Goal: Task Accomplishment & Management: Manage account settings

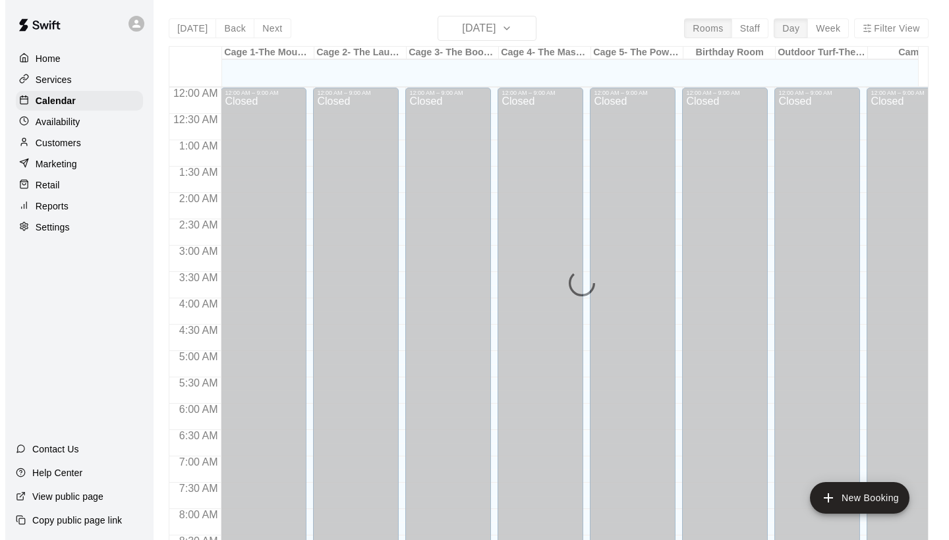
scroll to position [758, 0]
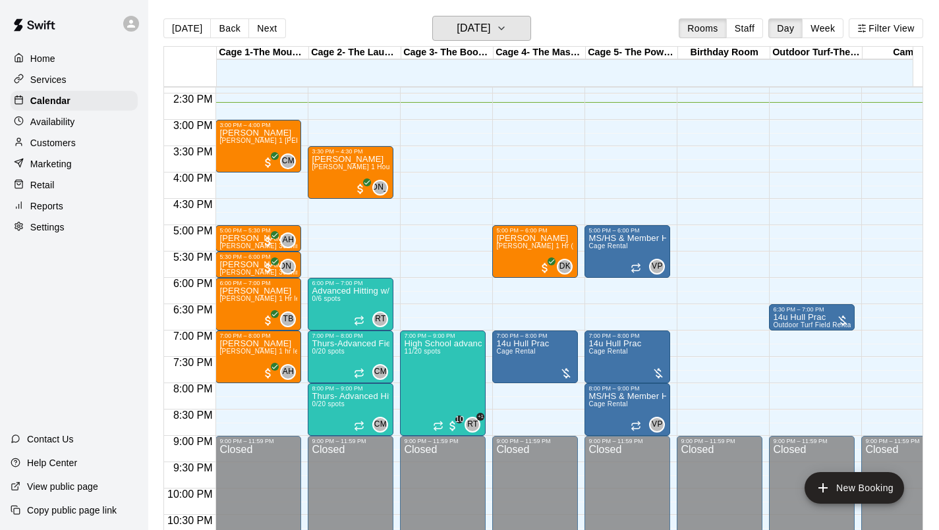
click at [480, 30] on h6 "Thursday Sep 11" at bounding box center [474, 28] width 34 height 18
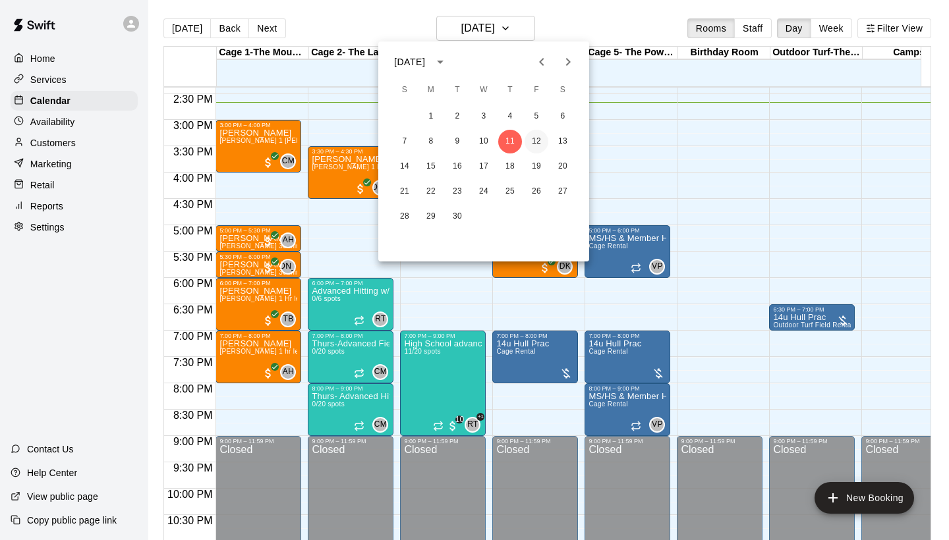
click at [531, 146] on button "12" at bounding box center [536, 142] width 24 height 24
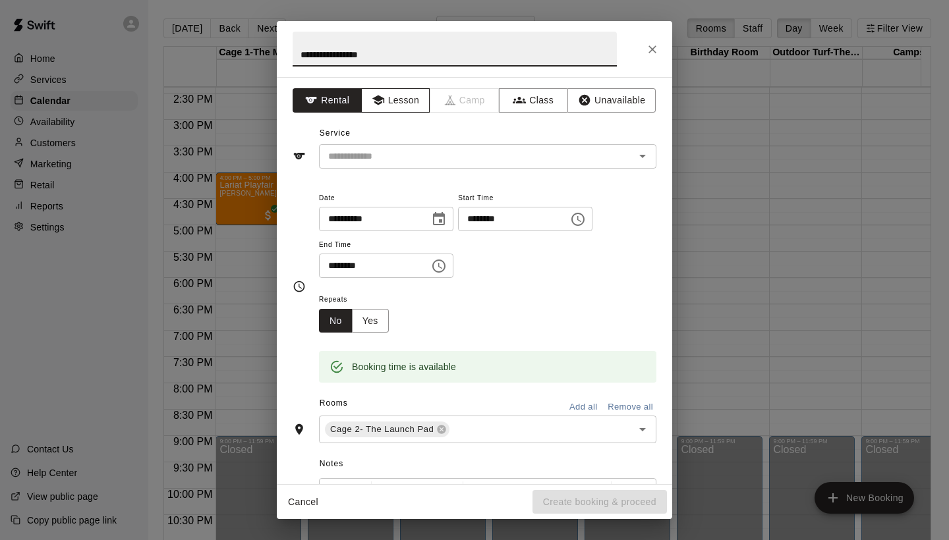
type input "**********"
click at [393, 103] on button "Lesson" at bounding box center [395, 100] width 69 height 24
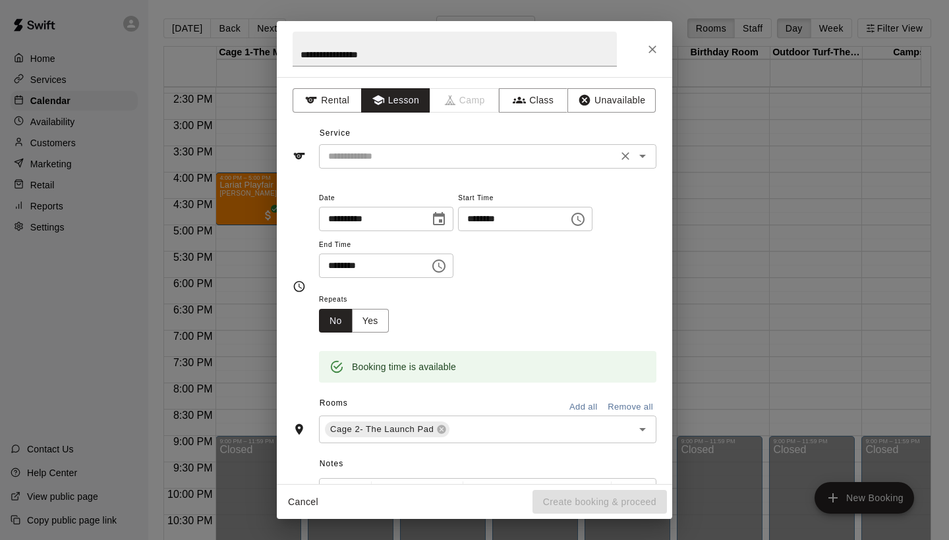
click at [377, 155] on input "text" at bounding box center [468, 156] width 291 height 16
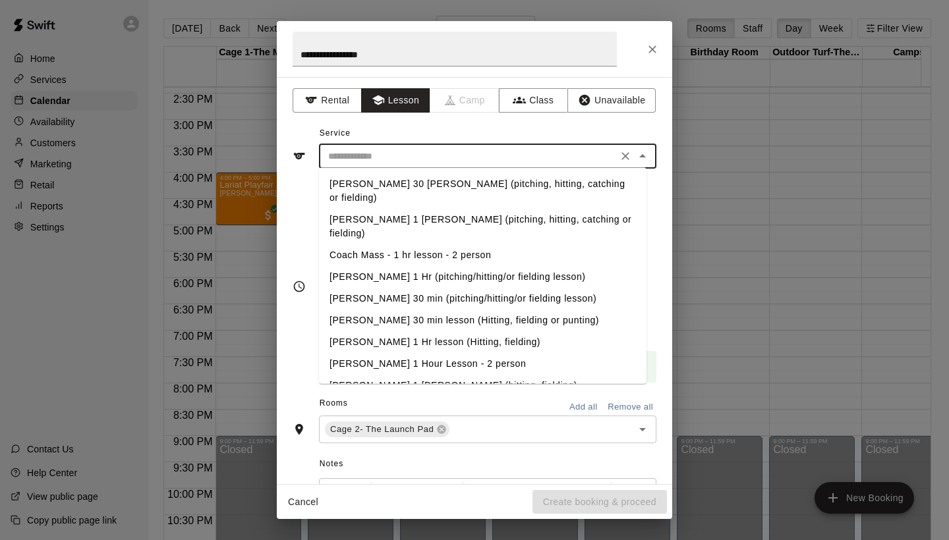
scroll to position [23, 0]
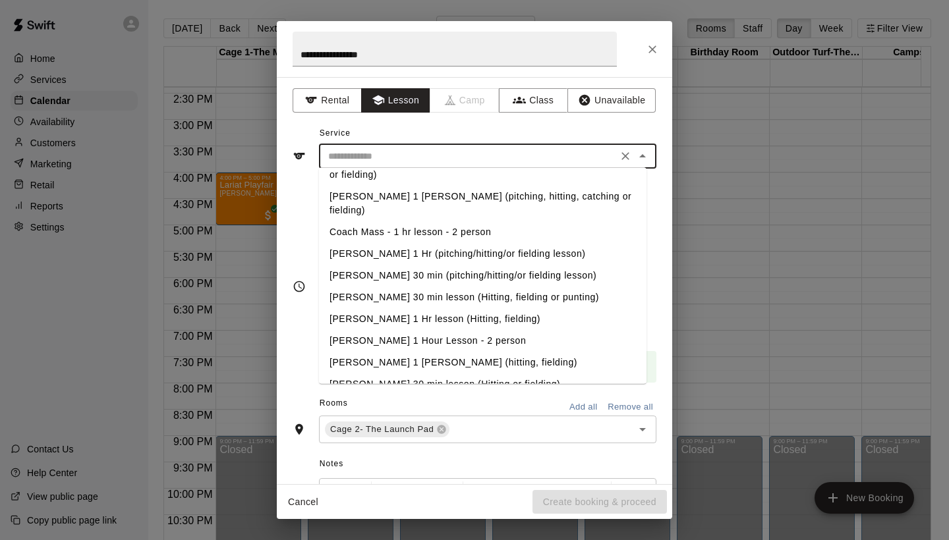
click at [389, 362] on li "Jeremy Almaguer 1 Hr Lesson (hitting, fielding)" at bounding box center [482, 363] width 327 height 22
type input "**********"
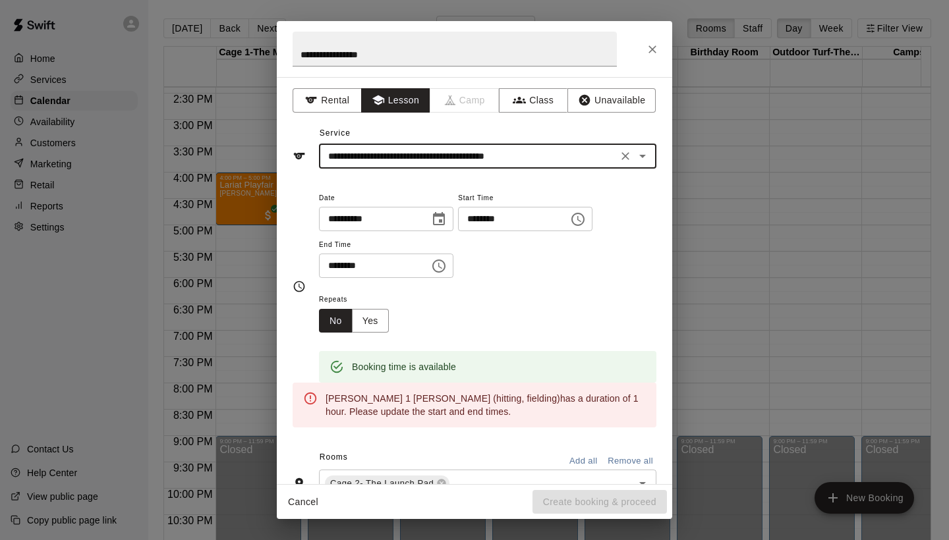
click at [339, 265] on input "********" at bounding box center [369, 266] width 101 height 24
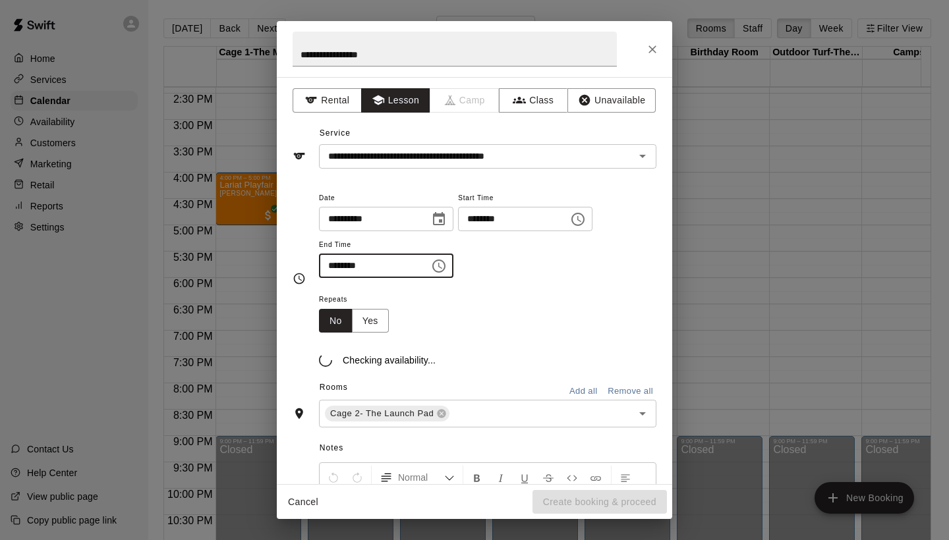
type input "********"
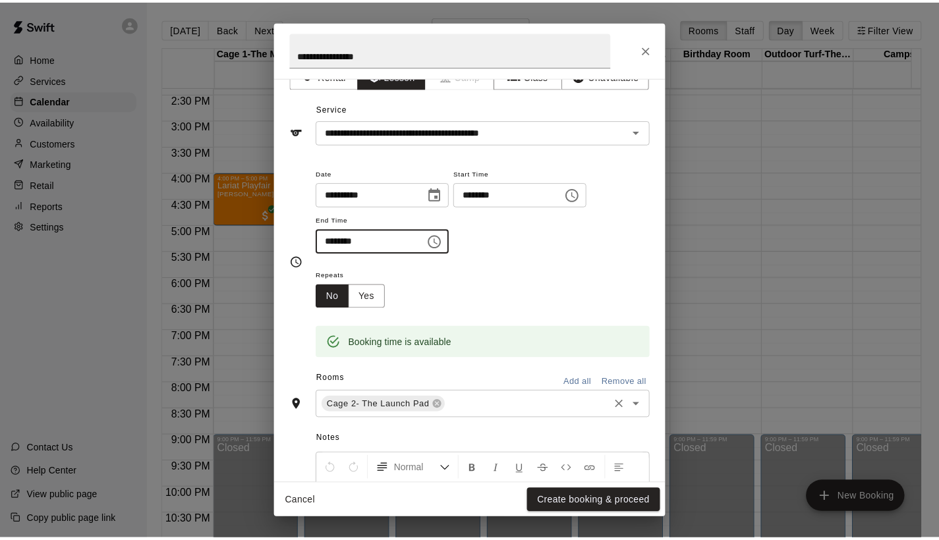
scroll to position [27, 0]
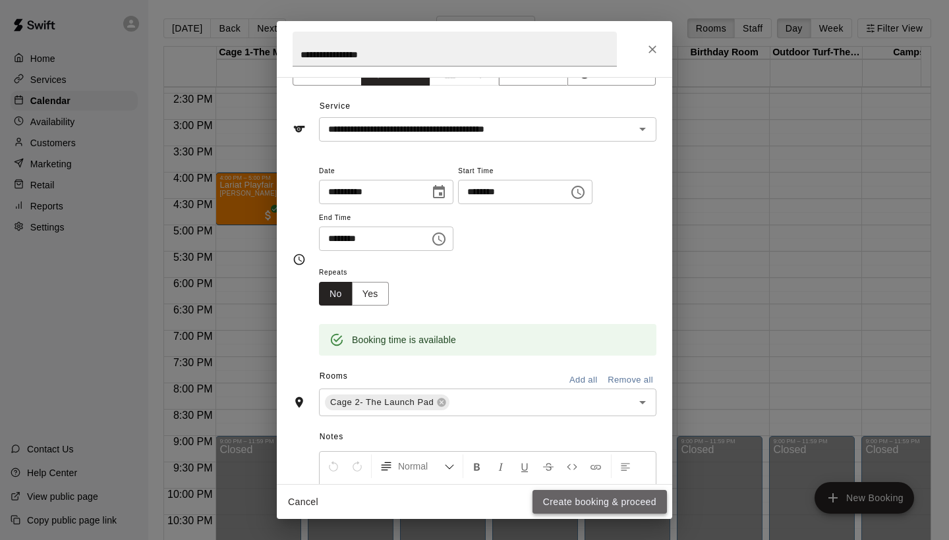
click at [583, 508] on button "Create booking & proceed" at bounding box center [599, 502] width 134 height 24
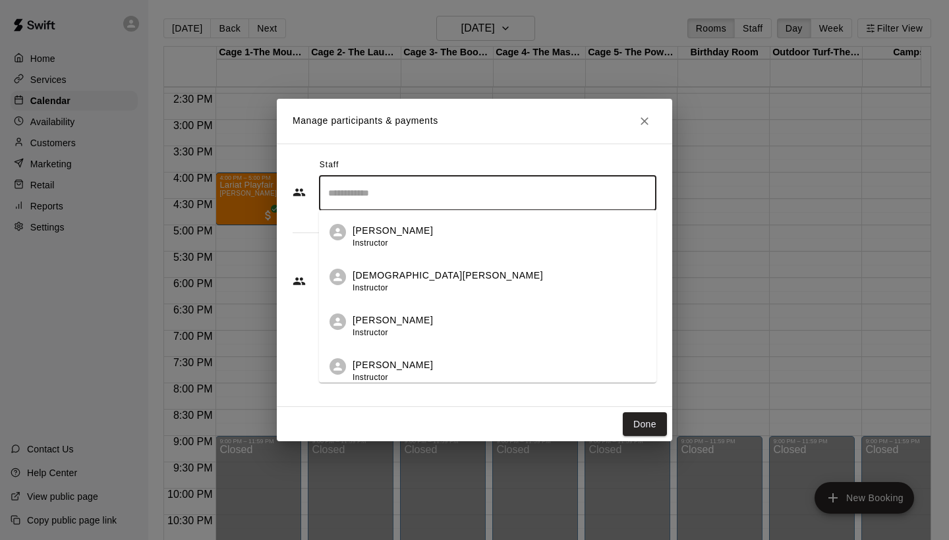
click at [363, 201] on input "Search staff" at bounding box center [487, 193] width 325 height 23
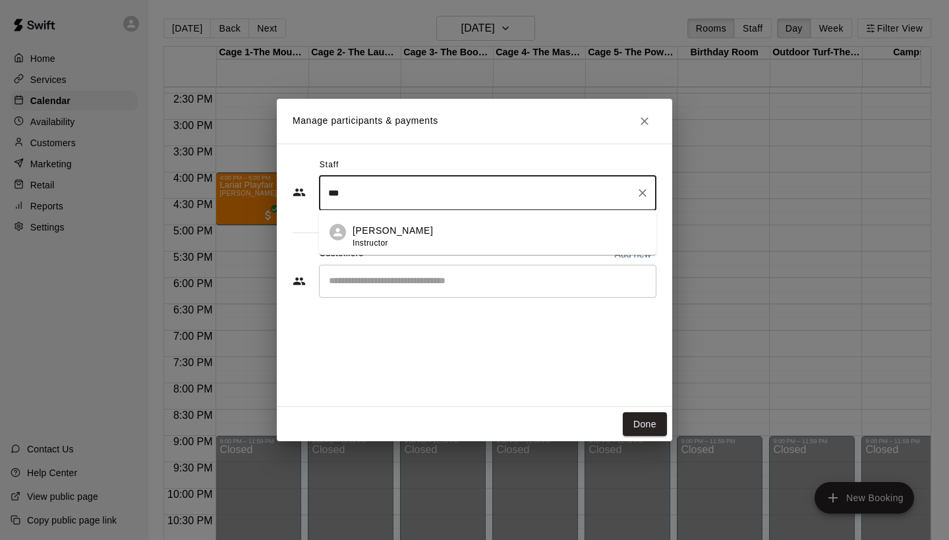
click at [366, 231] on p "[PERSON_NAME]" at bounding box center [392, 231] width 80 height 14
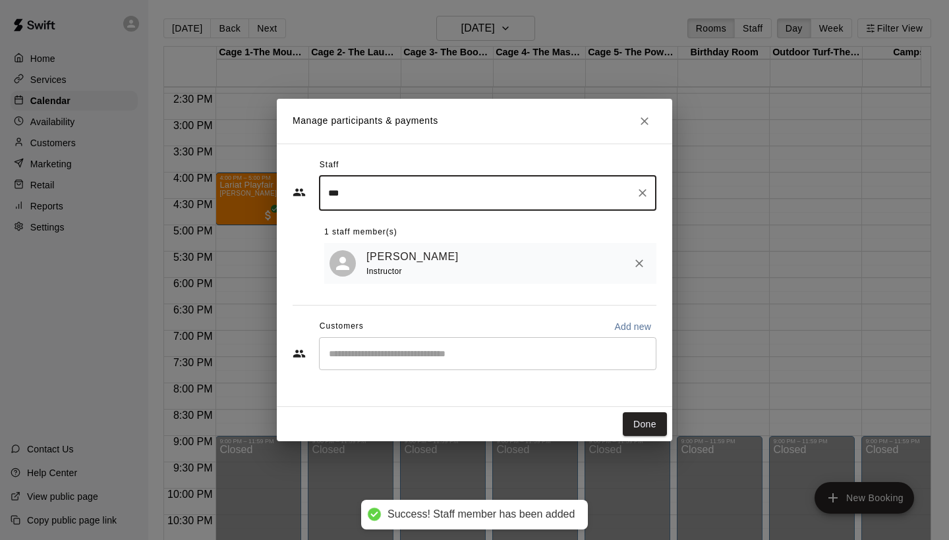
type input "***"
click at [375, 348] on input "Start typing to search customers..." at bounding box center [487, 353] width 325 height 13
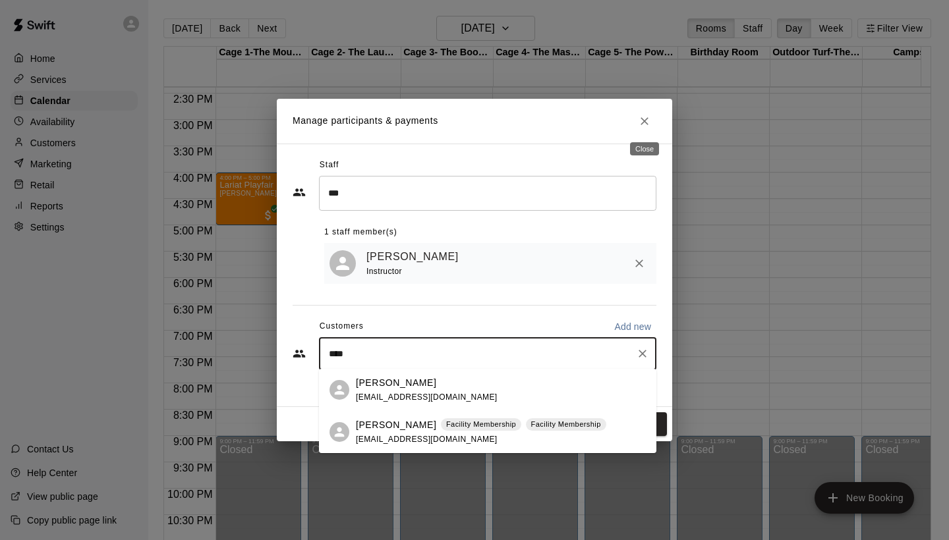
type input "****"
click at [648, 117] on icon "Close" at bounding box center [644, 121] width 13 height 13
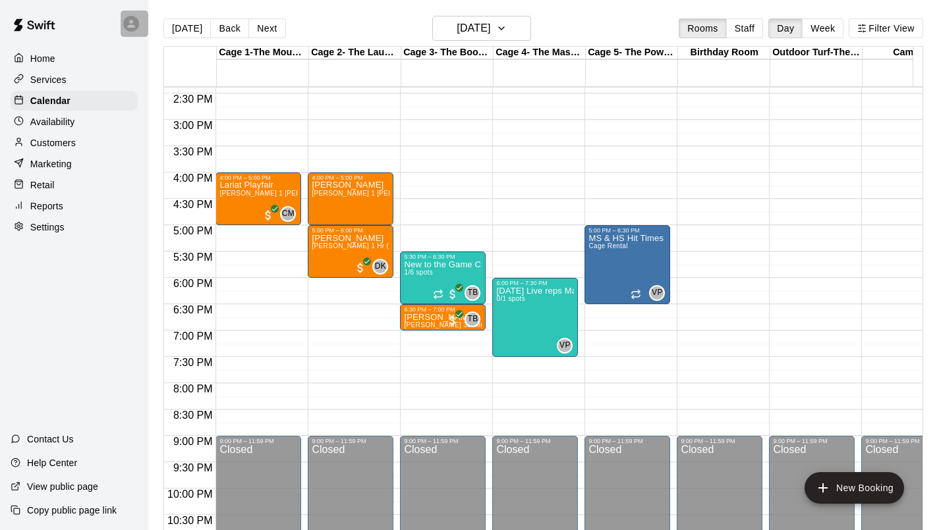
click at [125, 23] on icon at bounding box center [131, 24] width 12 height 12
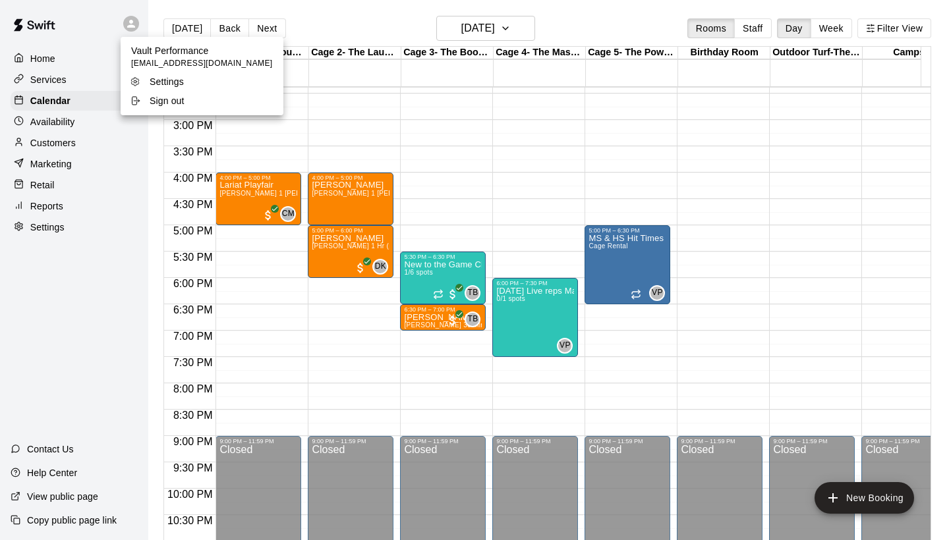
click at [48, 80] on div at bounding box center [474, 270] width 949 height 540
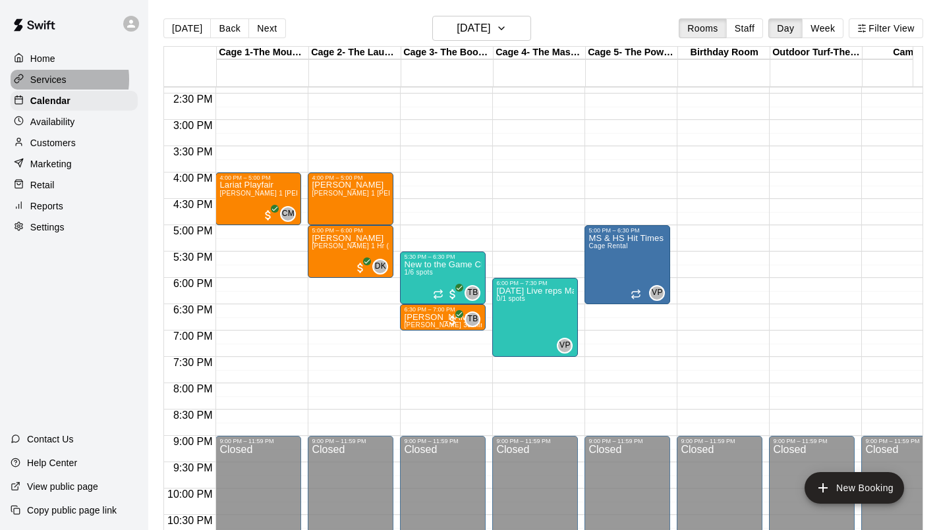
click at [53, 78] on p "Services" at bounding box center [48, 79] width 36 height 13
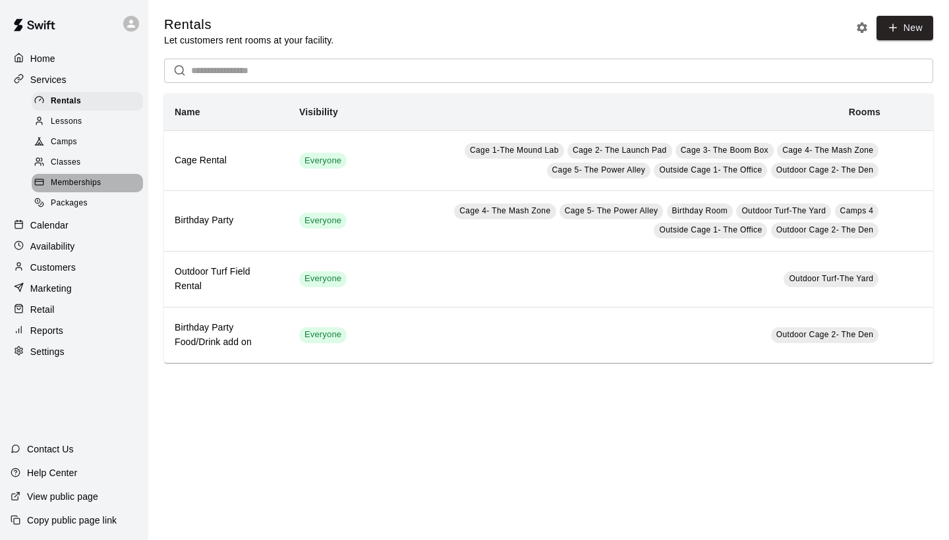
click at [78, 177] on span "Memberships" at bounding box center [76, 183] width 50 height 13
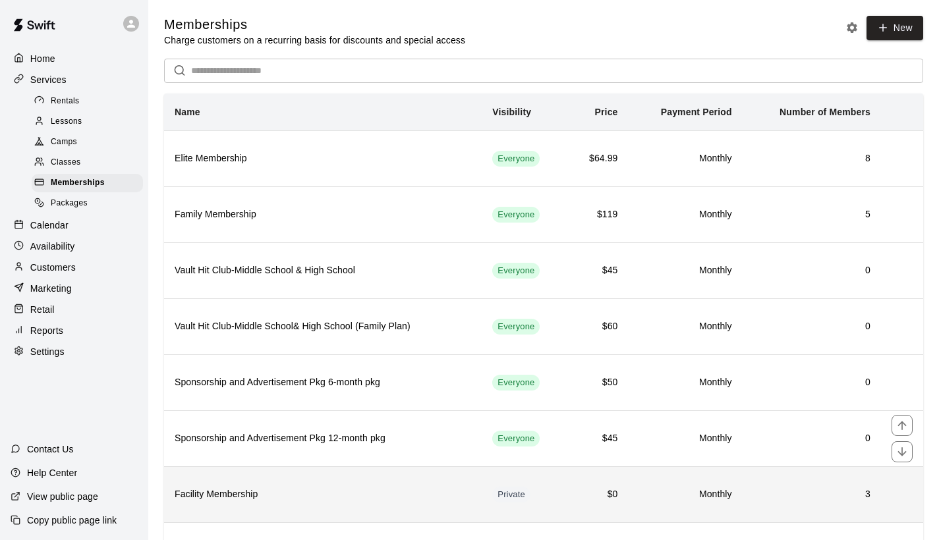
scroll to position [74, 0]
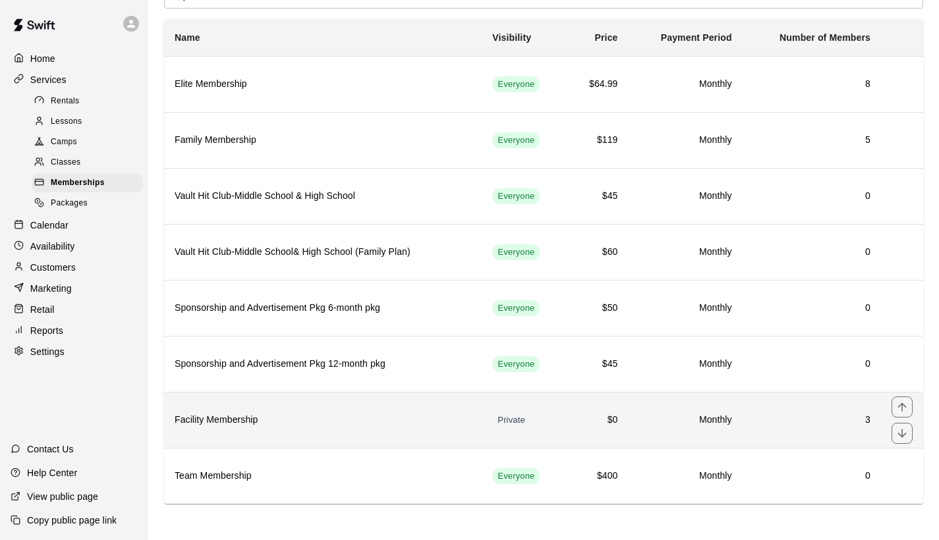
click at [283, 429] on th "Facility Membership" at bounding box center [323, 420] width 318 height 56
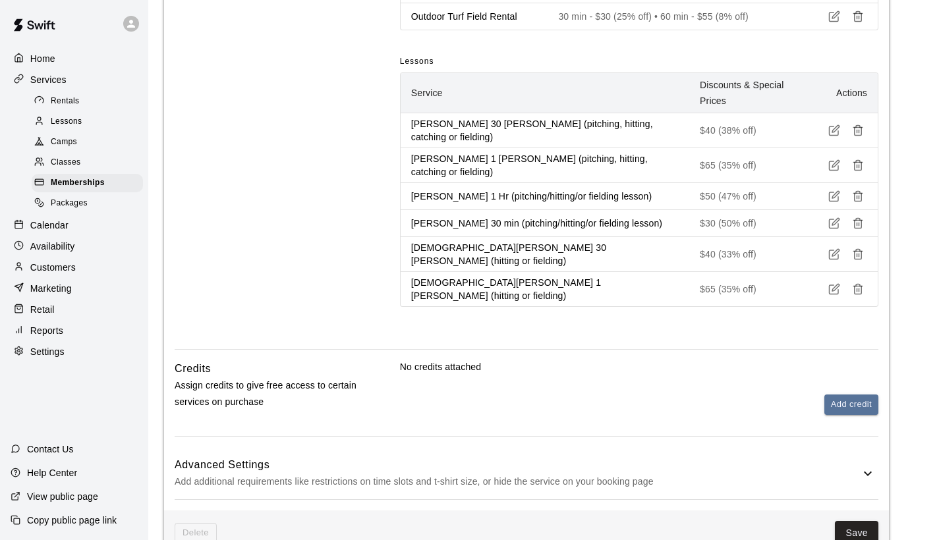
scroll to position [652, 0]
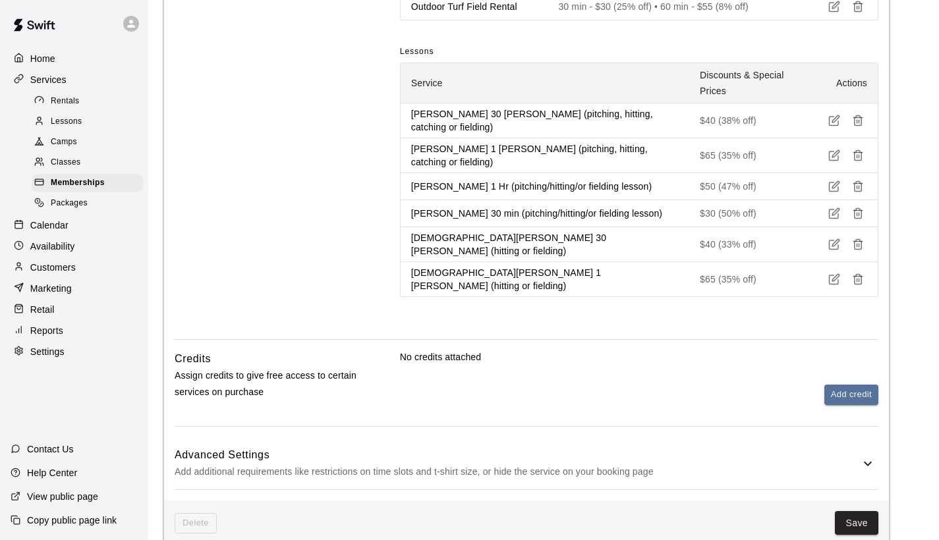
click at [866, 456] on icon at bounding box center [868, 464] width 16 height 16
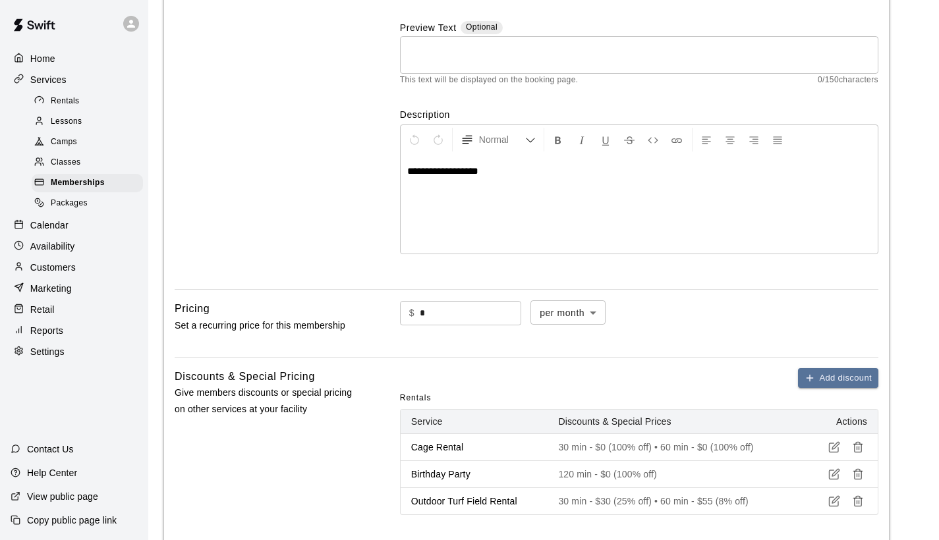
scroll to position [0, 0]
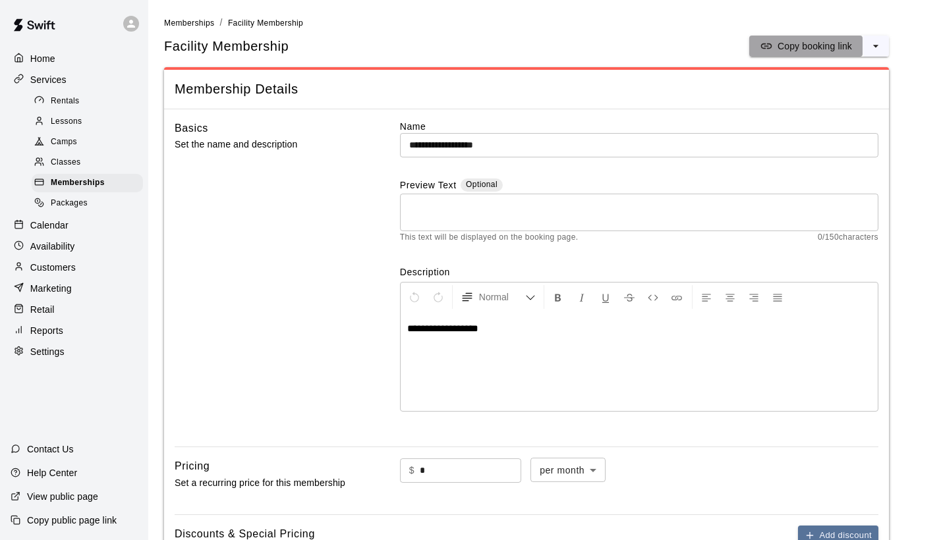
click at [784, 45] on p "Copy booking link" at bounding box center [814, 46] width 74 height 13
click at [57, 346] on p "Settings" at bounding box center [47, 351] width 34 height 13
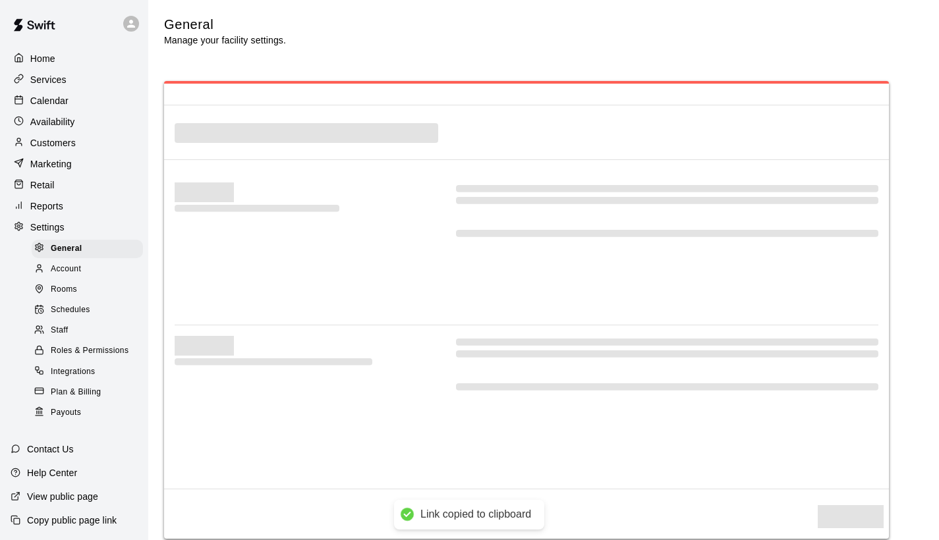
select select "**"
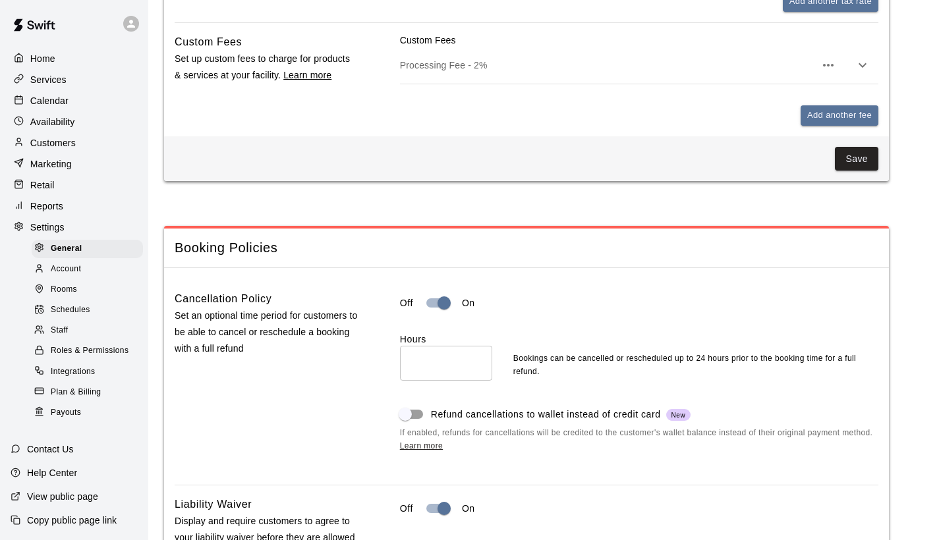
scroll to position [369, 0]
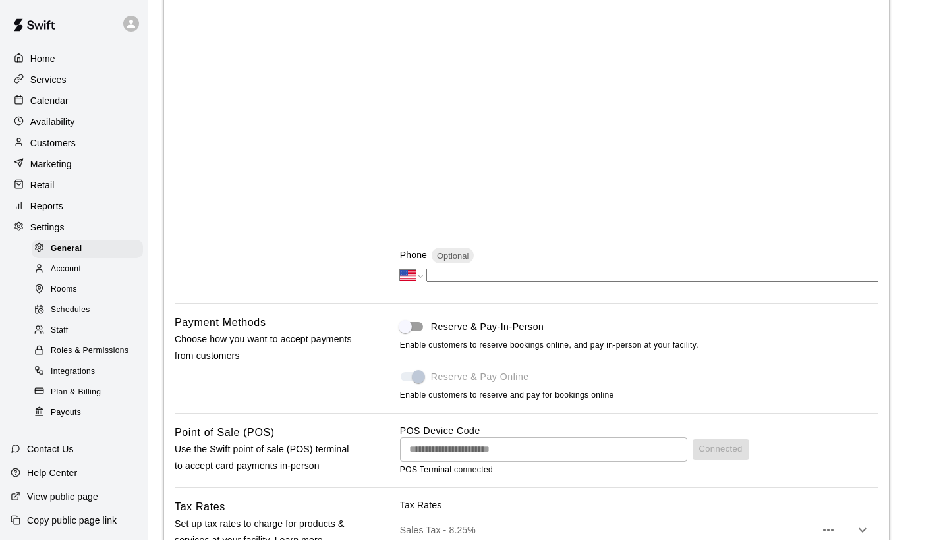
click at [34, 64] on p "Home" at bounding box center [42, 58] width 25 height 13
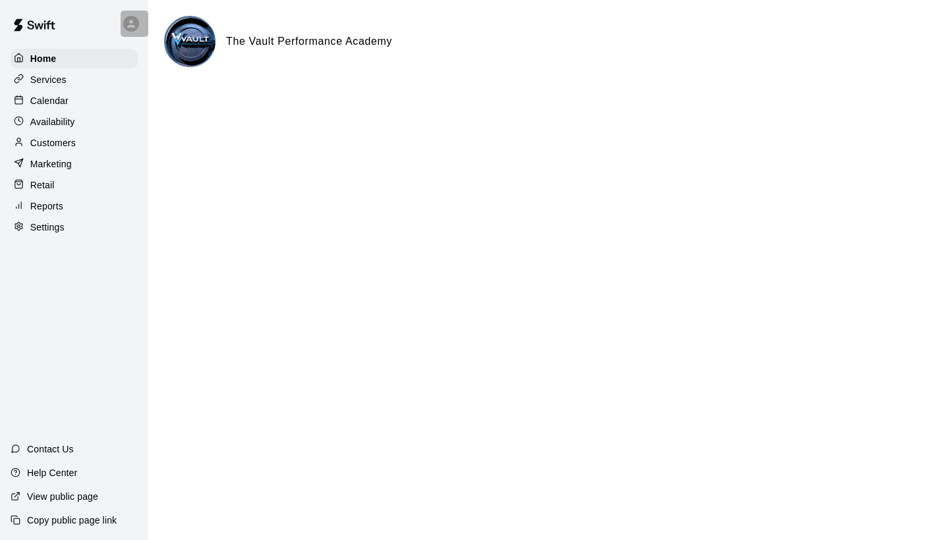
click at [124, 26] on div at bounding box center [131, 24] width 16 height 16
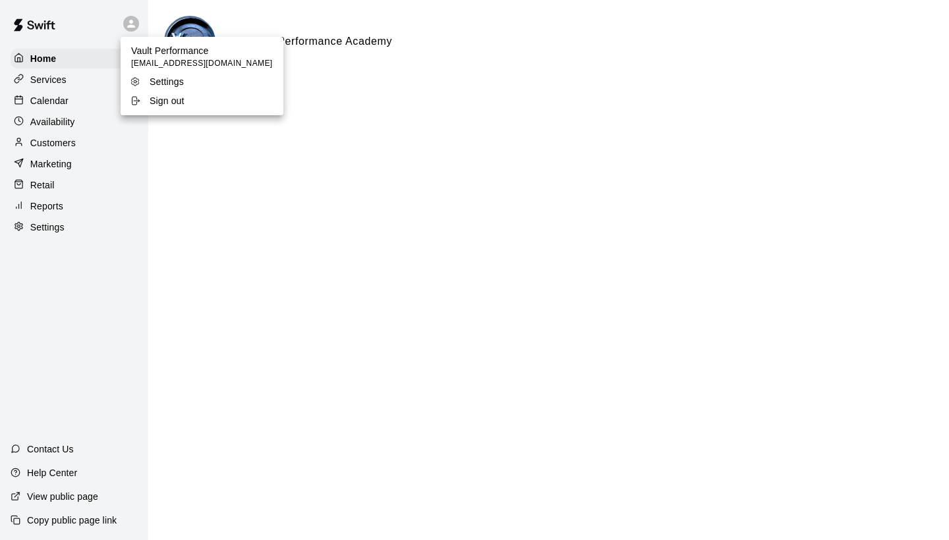
click at [155, 103] on p "Sign out" at bounding box center [167, 100] width 35 height 13
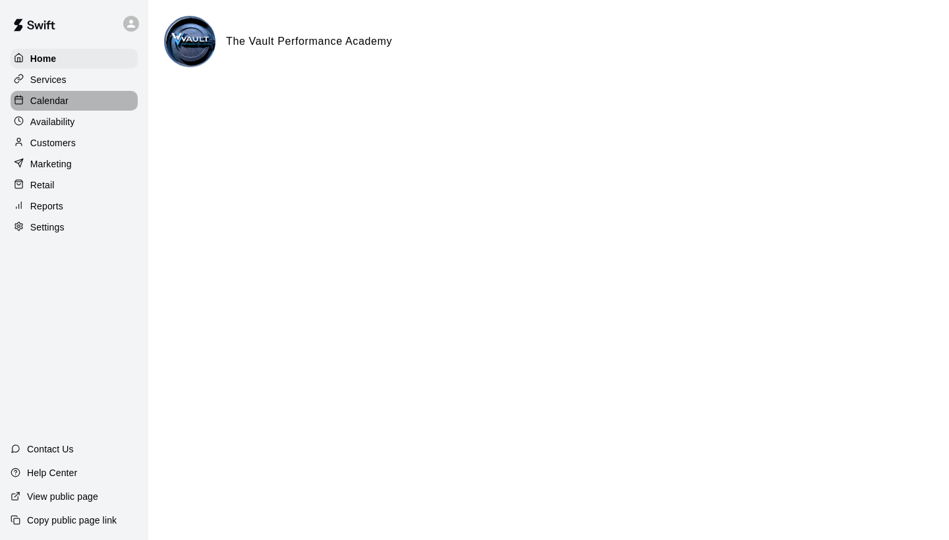
click at [48, 101] on p "Calendar" at bounding box center [49, 100] width 38 height 13
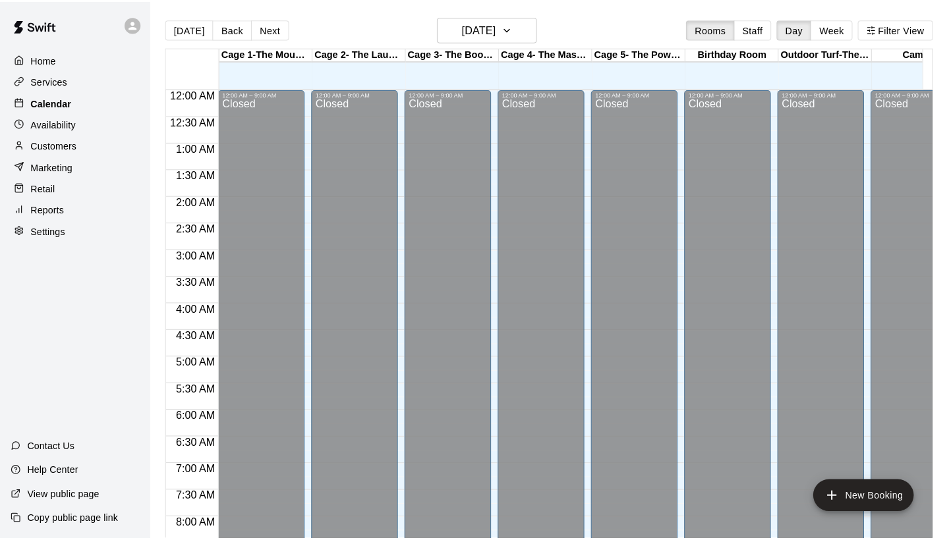
scroll to position [758, 0]
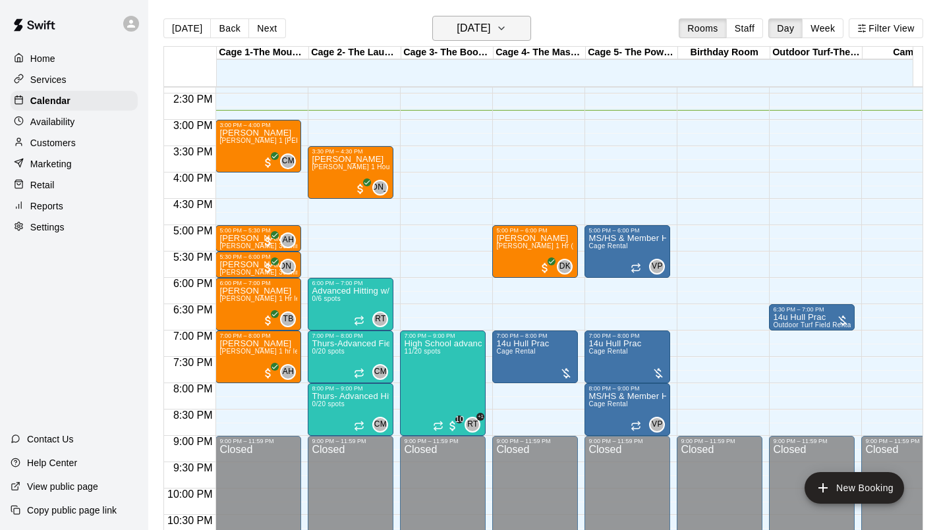
click at [457, 34] on h6 "Thursday Sep 11" at bounding box center [474, 28] width 34 height 18
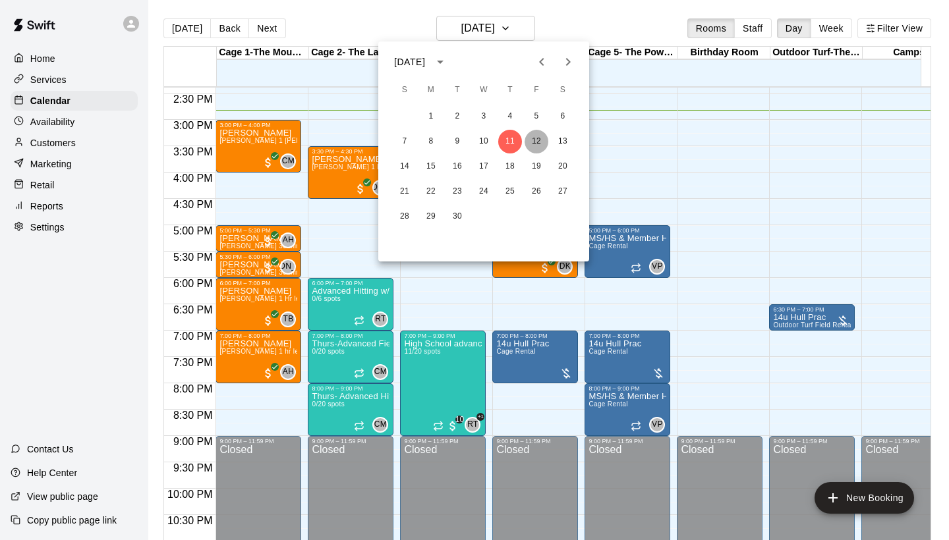
click at [530, 138] on button "12" at bounding box center [536, 142] width 24 height 24
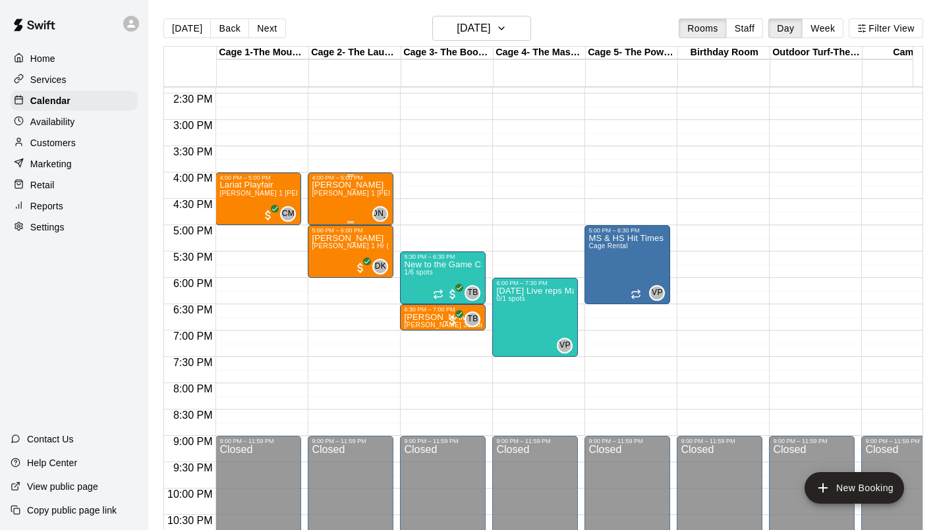
click at [346, 185] on p "Raider Massengale" at bounding box center [351, 185] width 78 height 0
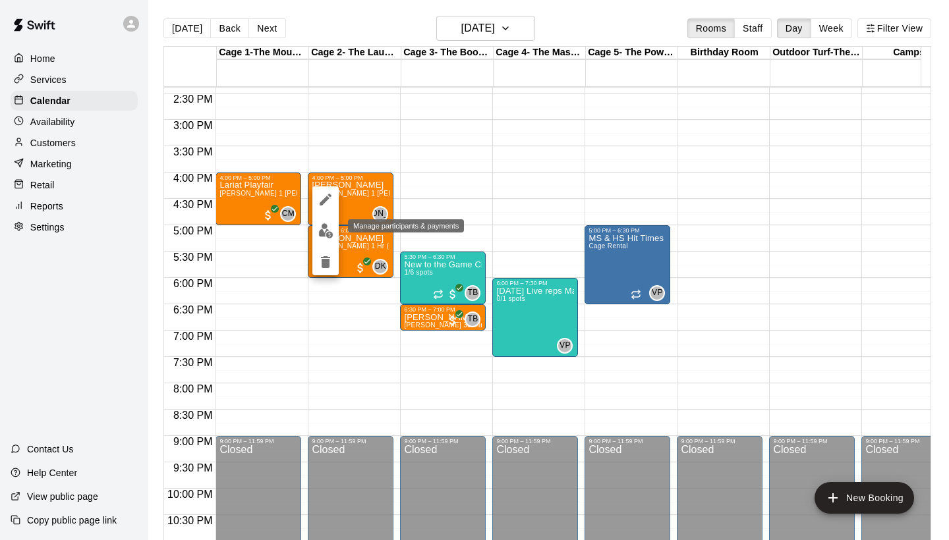
click at [322, 234] on img "edit" at bounding box center [325, 230] width 15 height 15
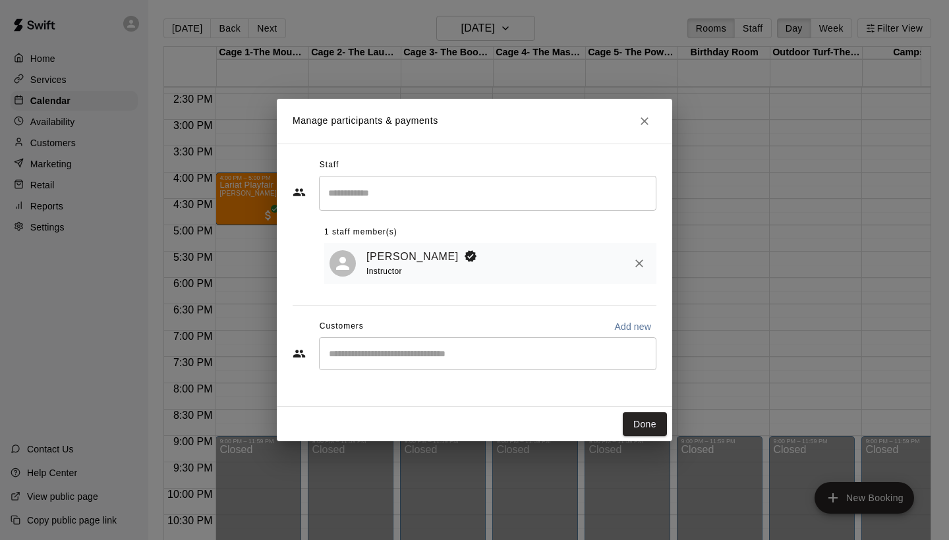
click at [377, 349] on input "Start typing to search customers..." at bounding box center [487, 353] width 325 height 13
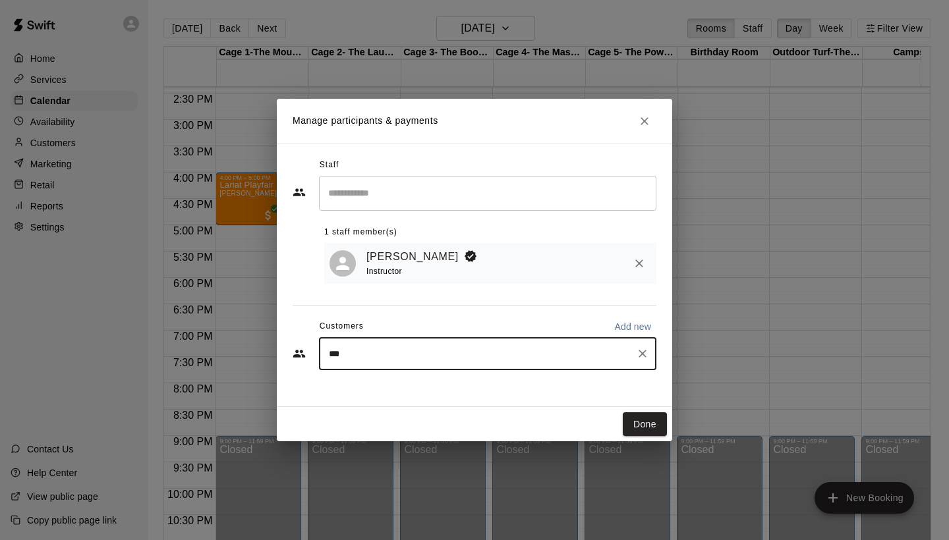
type input "****"
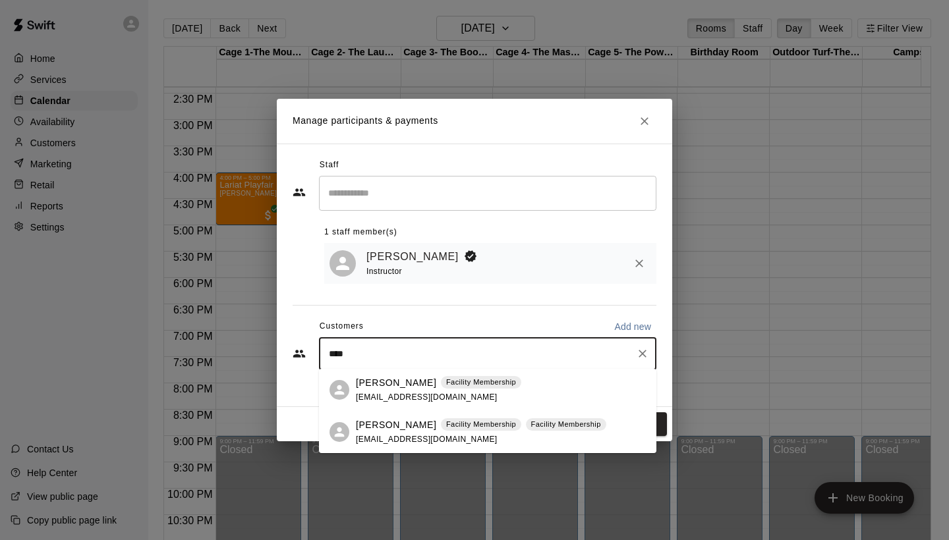
click at [410, 388] on p "[PERSON_NAME]" at bounding box center [396, 383] width 80 height 14
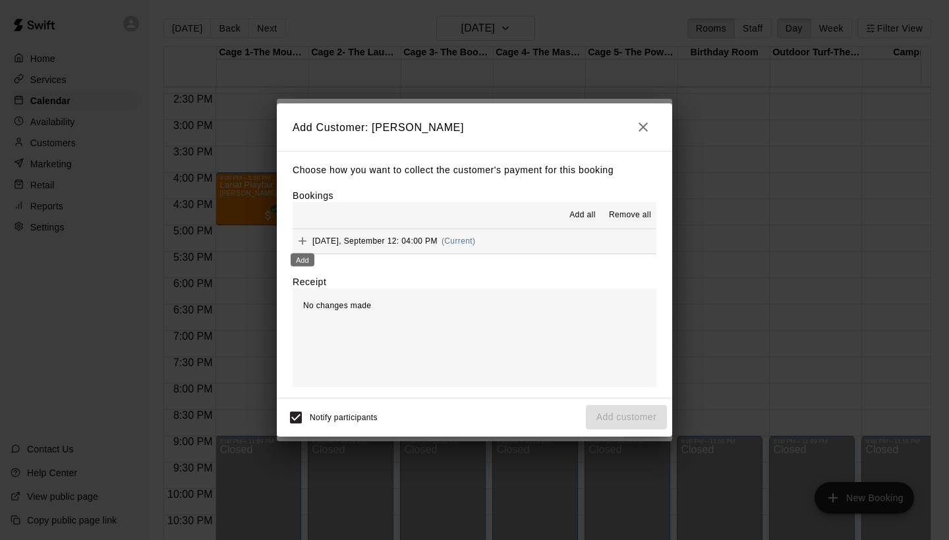
click at [308, 242] on icon "Add" at bounding box center [302, 241] width 13 height 13
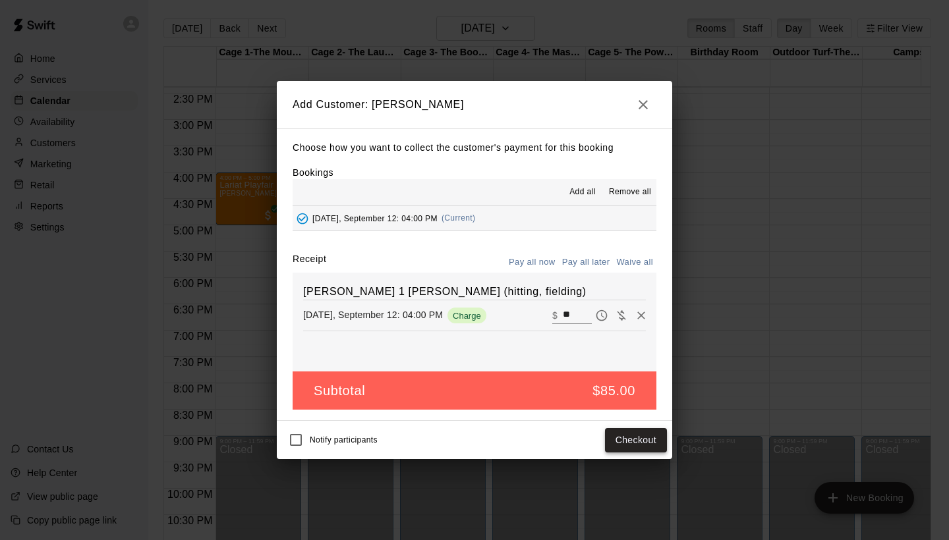
click at [631, 445] on button "Checkout" at bounding box center [636, 440] width 62 height 24
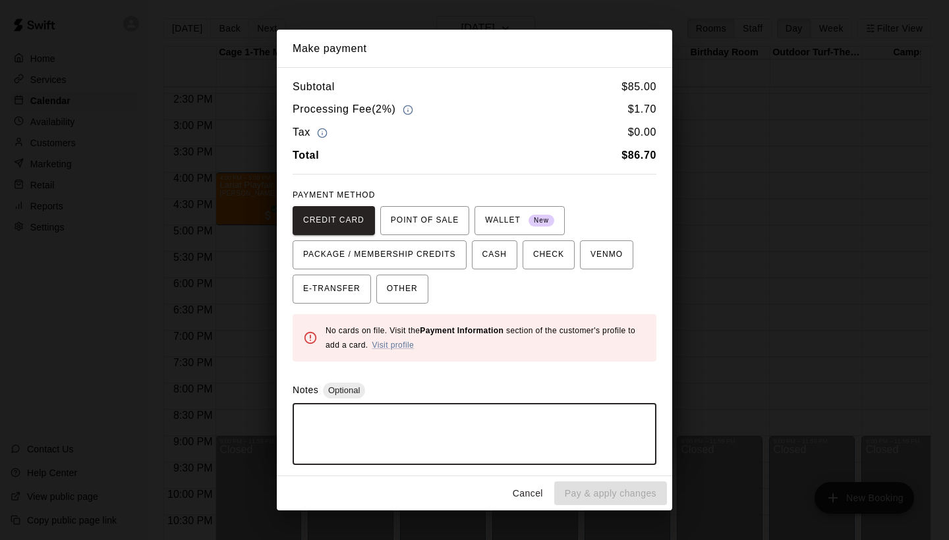
click at [494, 439] on textarea at bounding box center [474, 434] width 345 height 40
click at [405, 254] on span "PACKAGE / MEMBERSHIP CREDITS" at bounding box center [379, 254] width 153 height 21
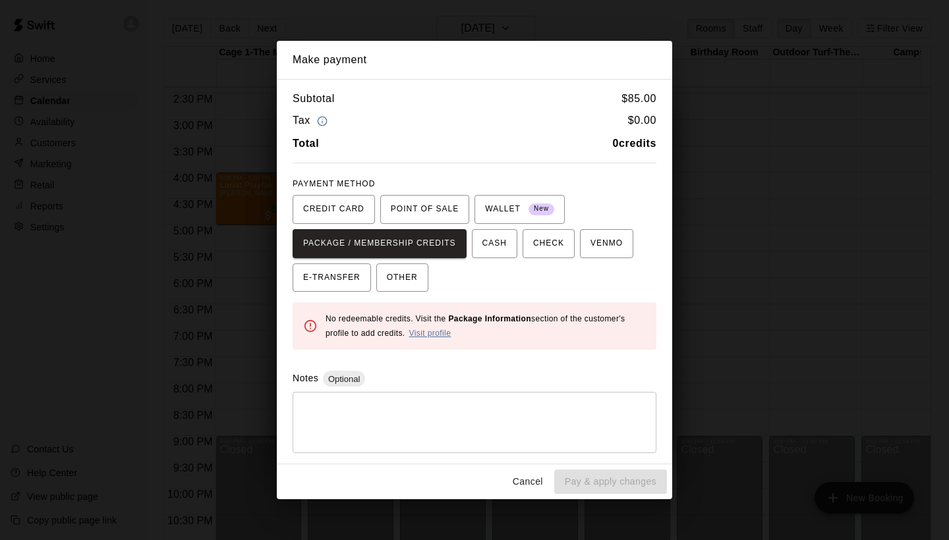
click at [422, 331] on link "Visit profile" at bounding box center [430, 333] width 42 height 9
click at [484, 244] on span "CASH" at bounding box center [494, 243] width 24 height 21
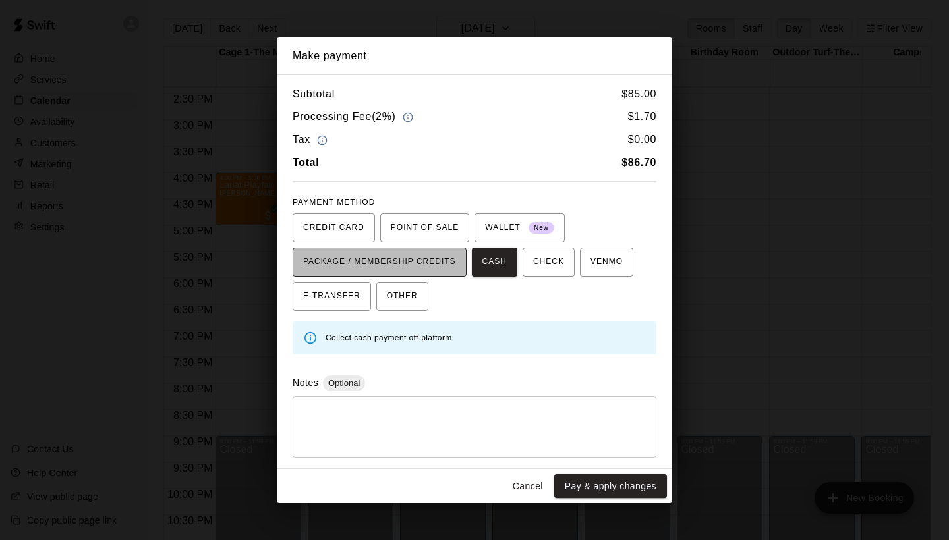
click at [412, 252] on span "PACKAGE / MEMBERSHIP CREDITS" at bounding box center [379, 262] width 153 height 21
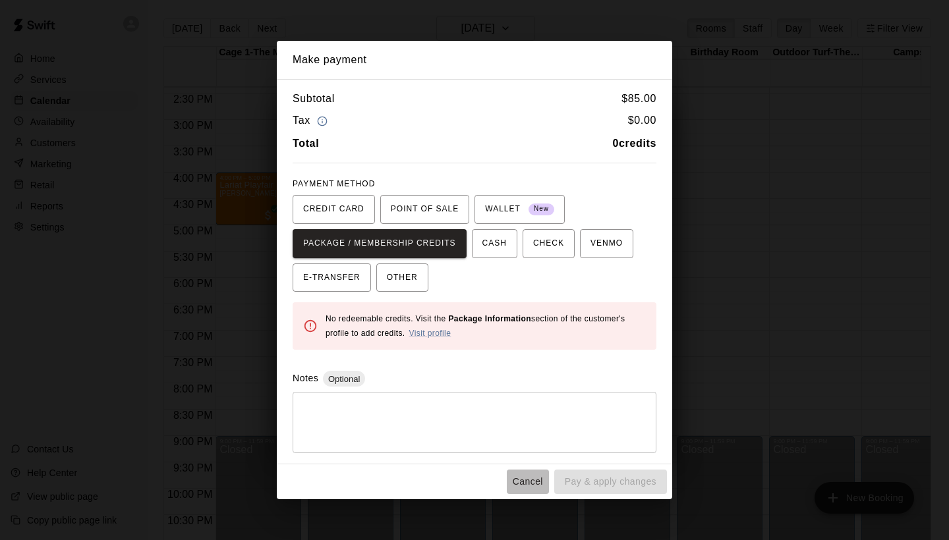
click at [530, 480] on button "Cancel" at bounding box center [528, 482] width 42 height 24
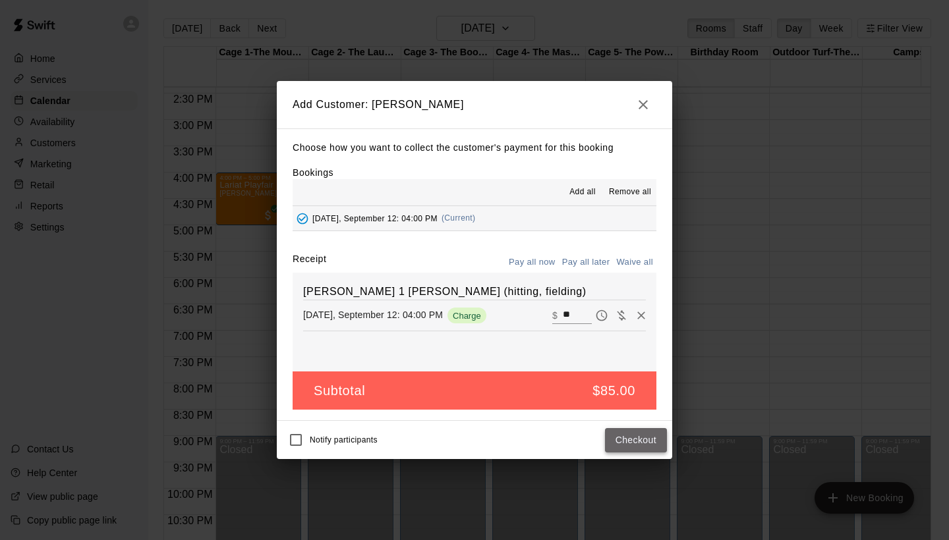
click at [640, 437] on button "Checkout" at bounding box center [636, 440] width 62 height 24
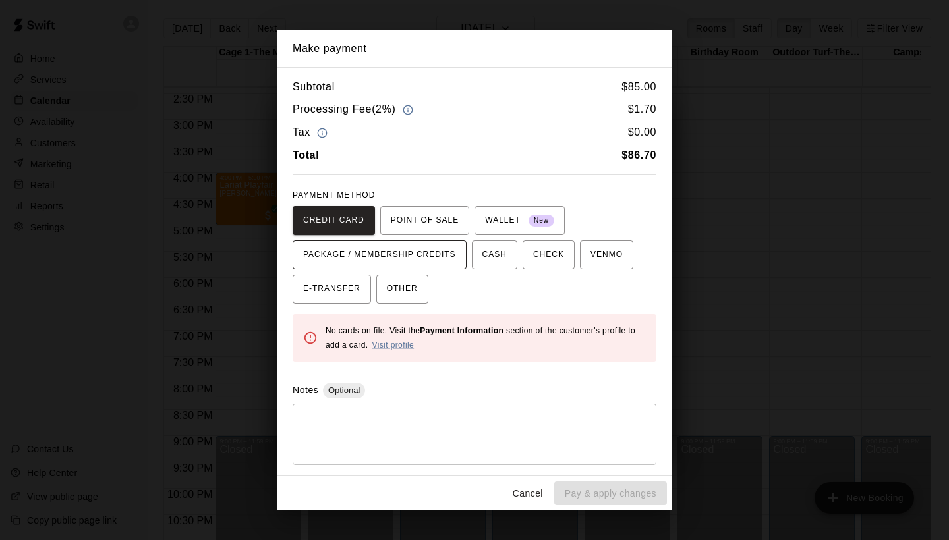
click at [365, 249] on span "PACKAGE / MEMBERSHIP CREDITS" at bounding box center [379, 254] width 153 height 21
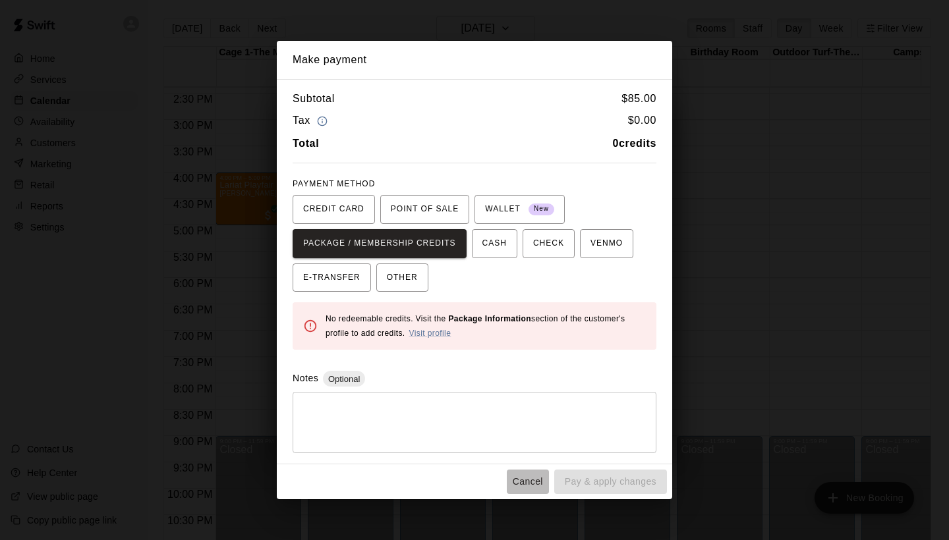
click at [532, 483] on button "Cancel" at bounding box center [528, 482] width 42 height 24
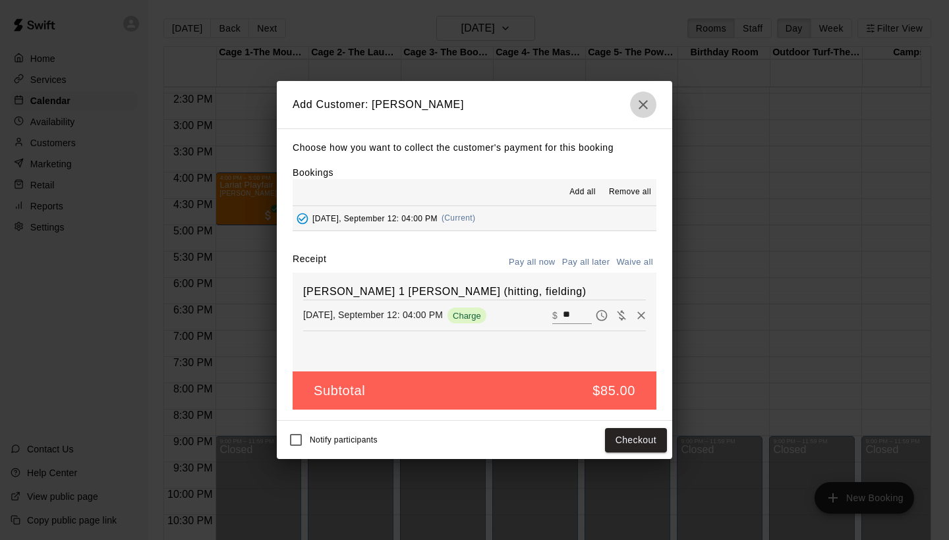
click at [639, 108] on icon "button" at bounding box center [643, 105] width 16 height 16
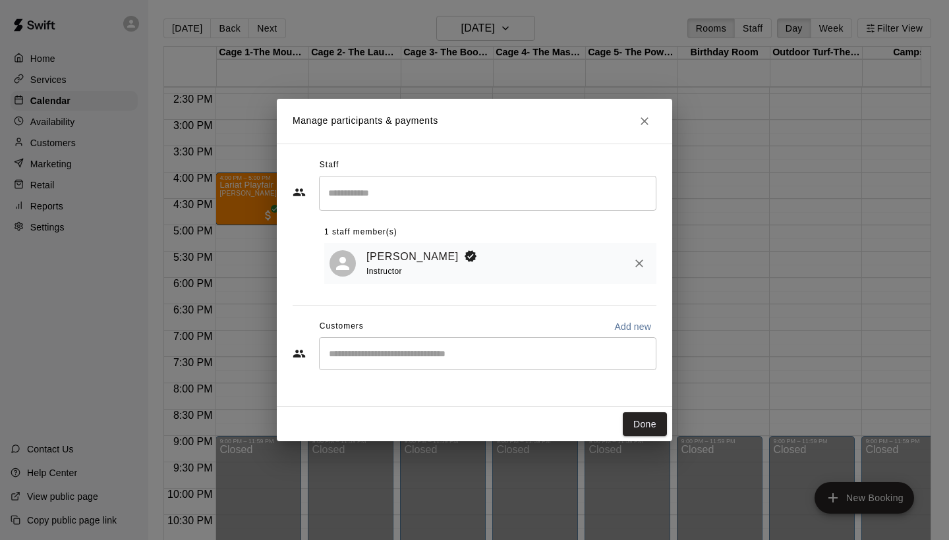
click at [428, 350] on input "Start typing to search customers..." at bounding box center [487, 353] width 325 height 13
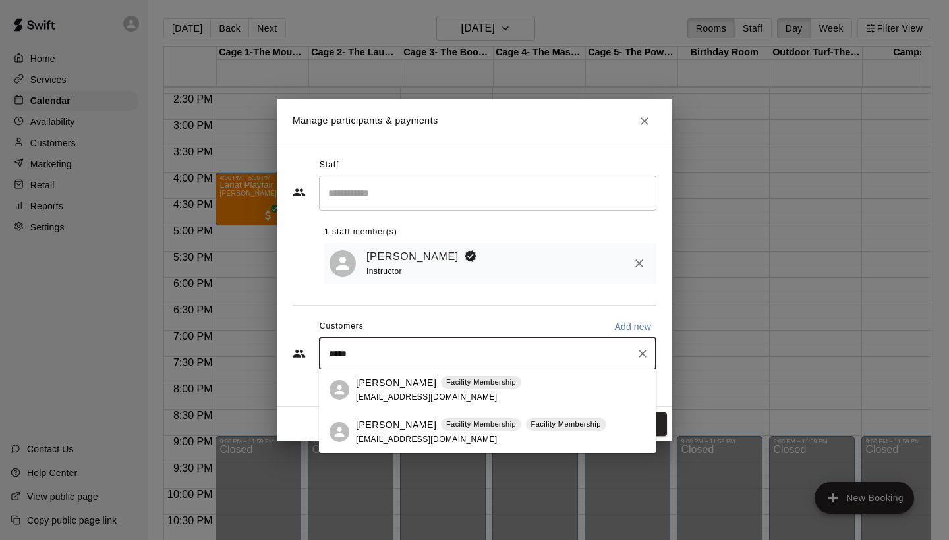
type input "******"
click at [394, 393] on span "[EMAIL_ADDRESS][DOMAIN_NAME]" at bounding box center [427, 397] width 142 height 9
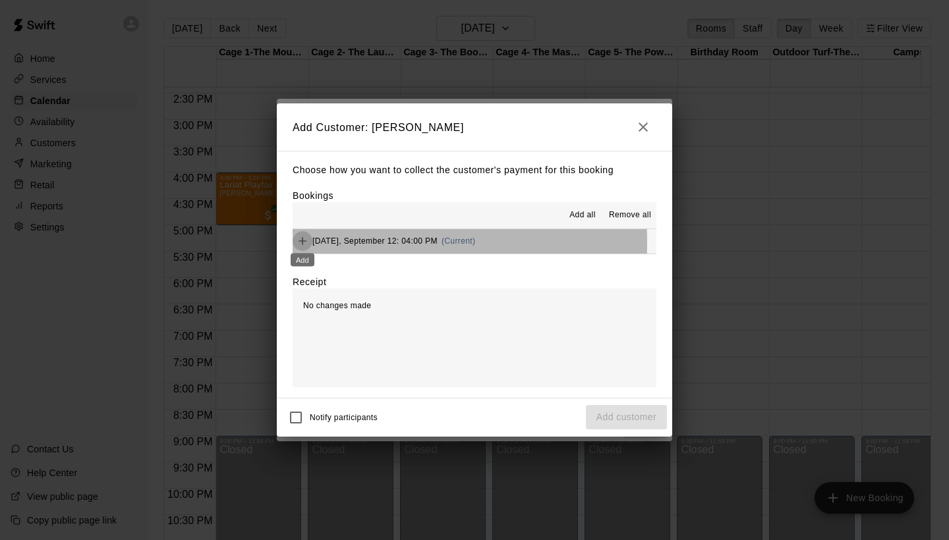
click at [302, 242] on icon "Add" at bounding box center [302, 241] width 8 height 8
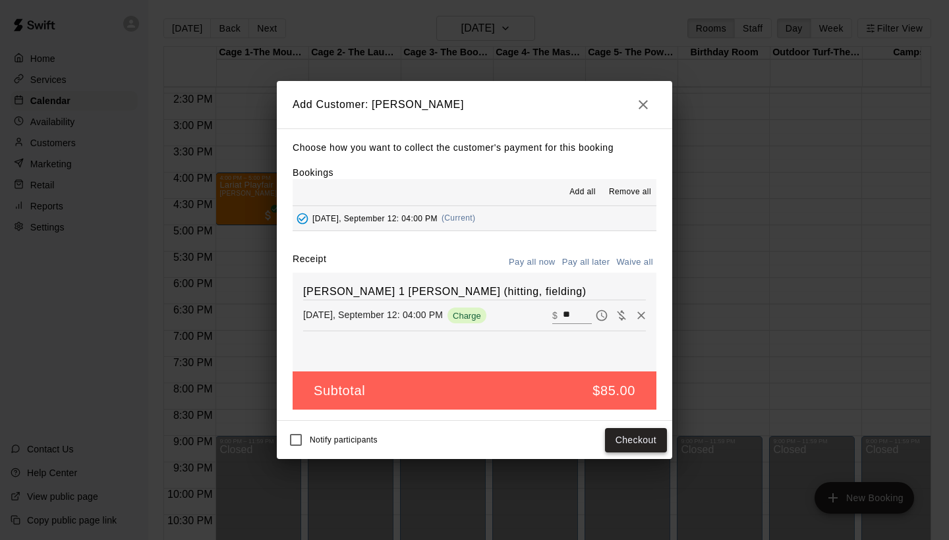
click at [623, 441] on button "Checkout" at bounding box center [636, 440] width 62 height 24
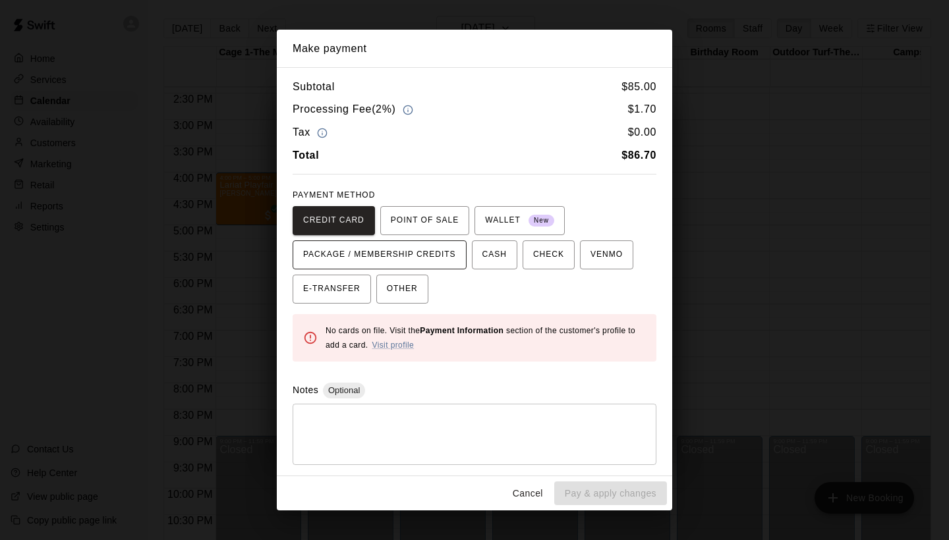
click at [402, 259] on span "PACKAGE / MEMBERSHIP CREDITS" at bounding box center [379, 254] width 153 height 21
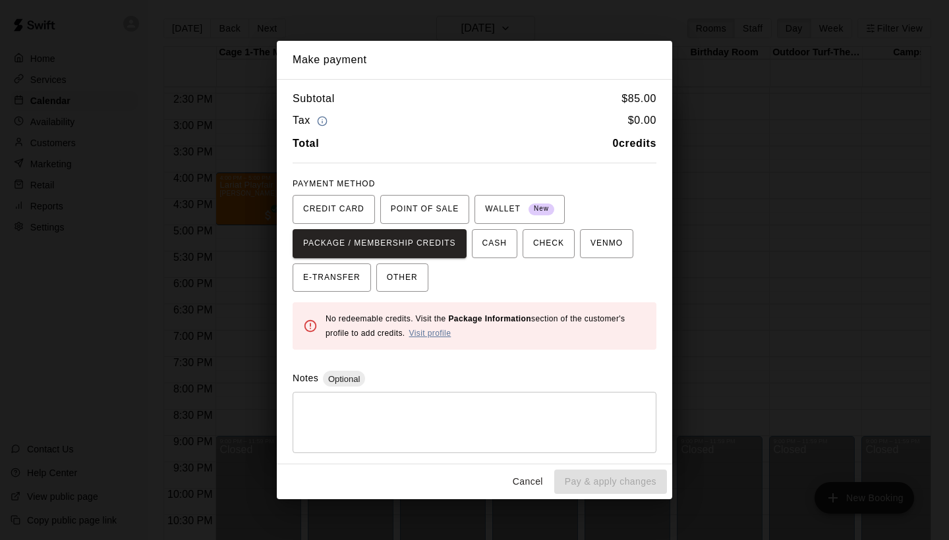
click at [425, 330] on link "Visit profile" at bounding box center [430, 333] width 42 height 9
click at [355, 211] on span "CREDIT CARD" at bounding box center [333, 209] width 61 height 21
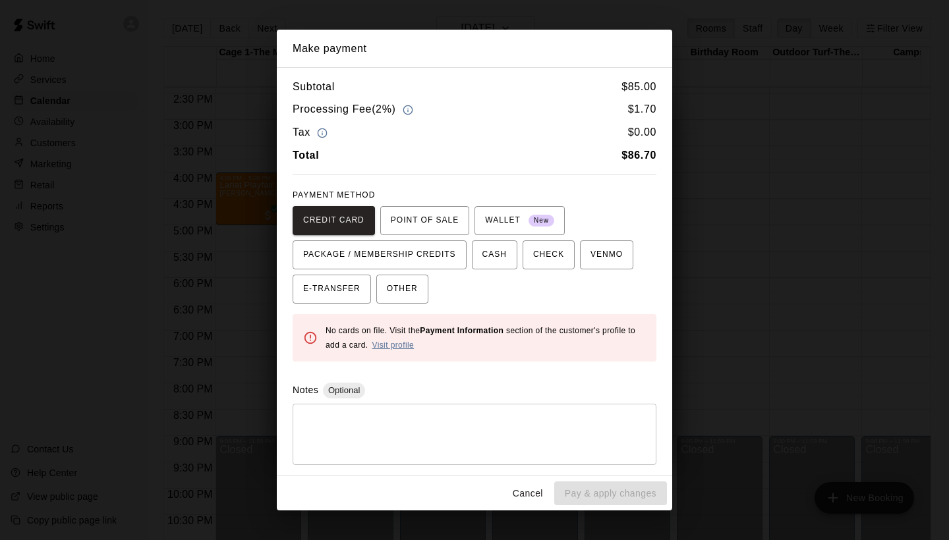
click at [377, 344] on link "Visit profile" at bounding box center [393, 345] width 42 height 9
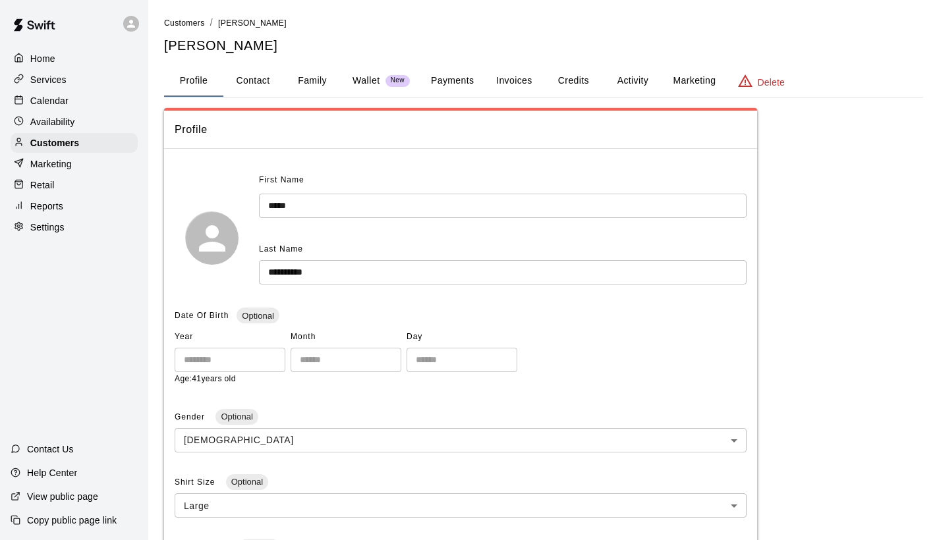
scroll to position [344, 0]
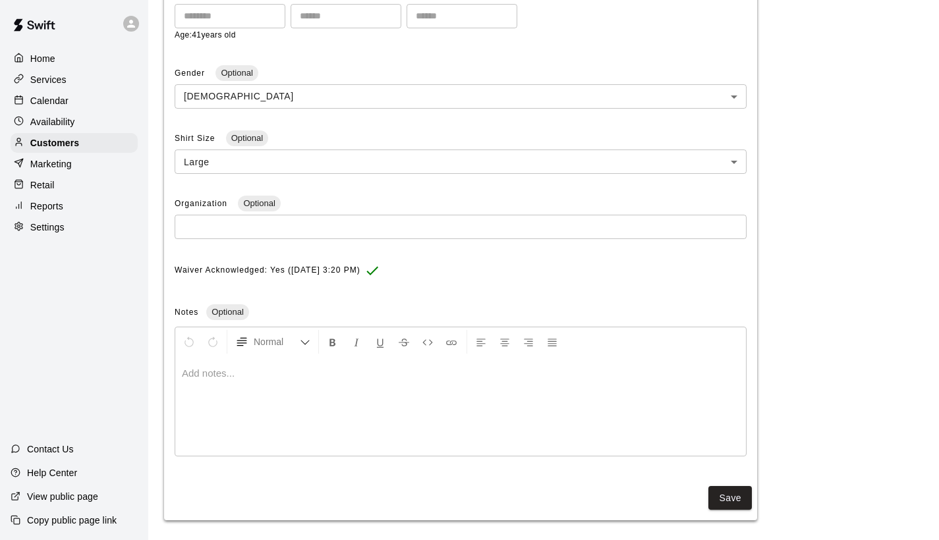
click at [543, 161] on body "**********" at bounding box center [469, 101] width 939 height 891
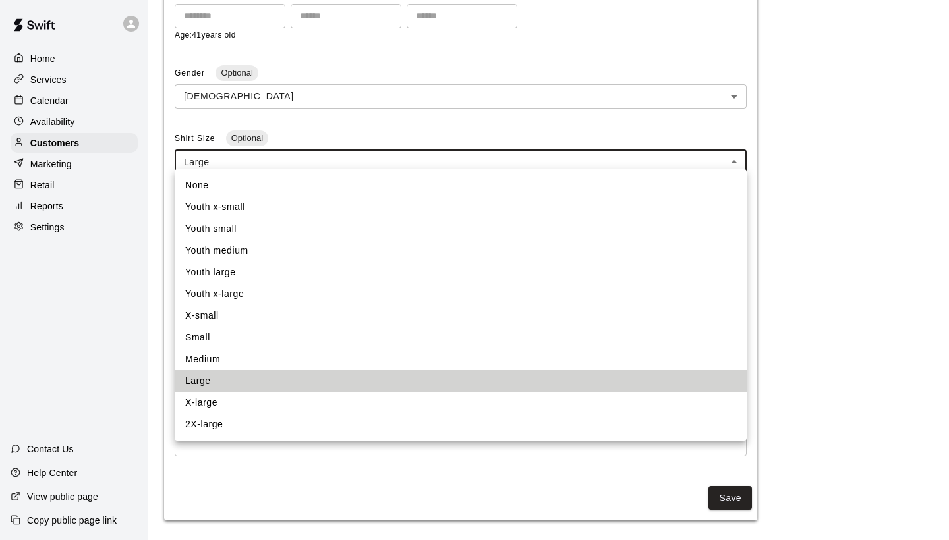
click at [211, 362] on li "Medium" at bounding box center [461, 359] width 572 height 22
type input "*"
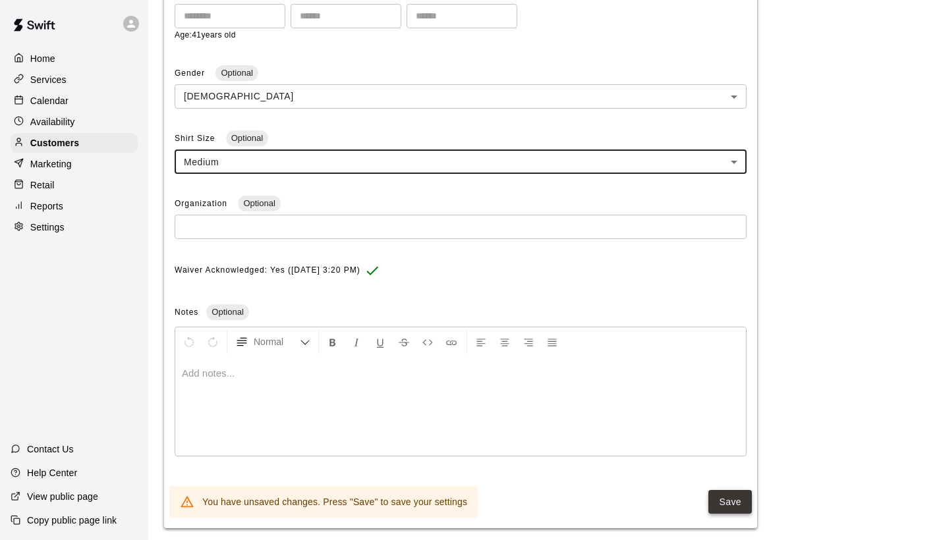
click at [748, 501] on button "Save" at bounding box center [729, 502] width 43 height 24
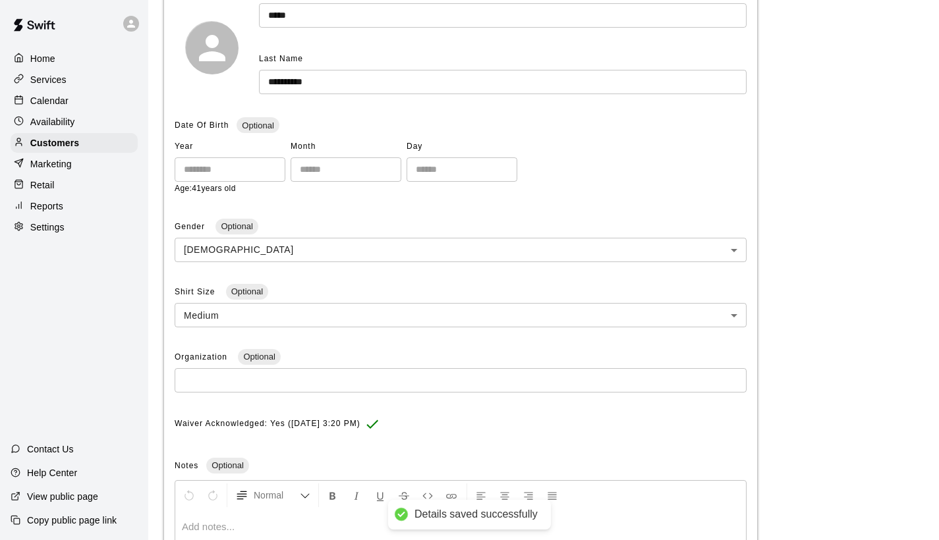
scroll to position [0, 0]
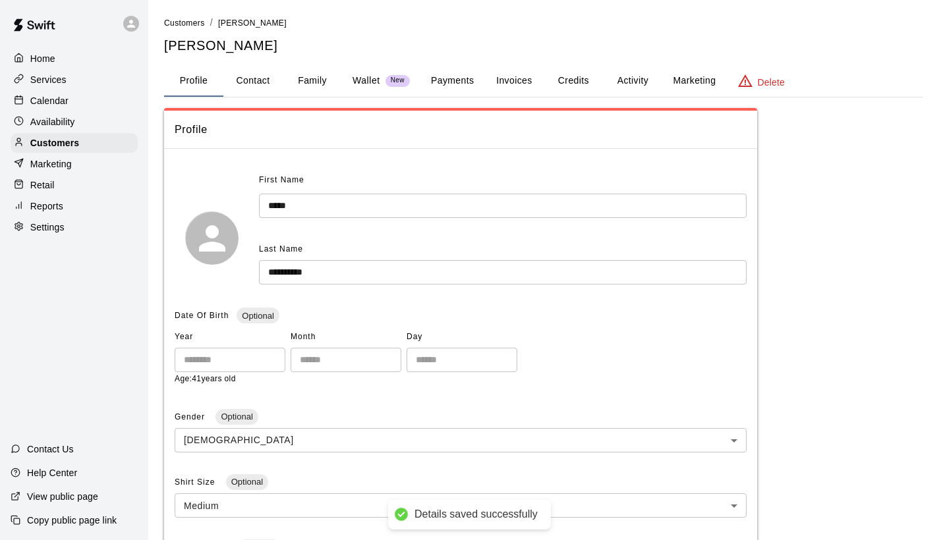
click at [566, 72] on button "Credits" at bounding box center [572, 81] width 59 height 32
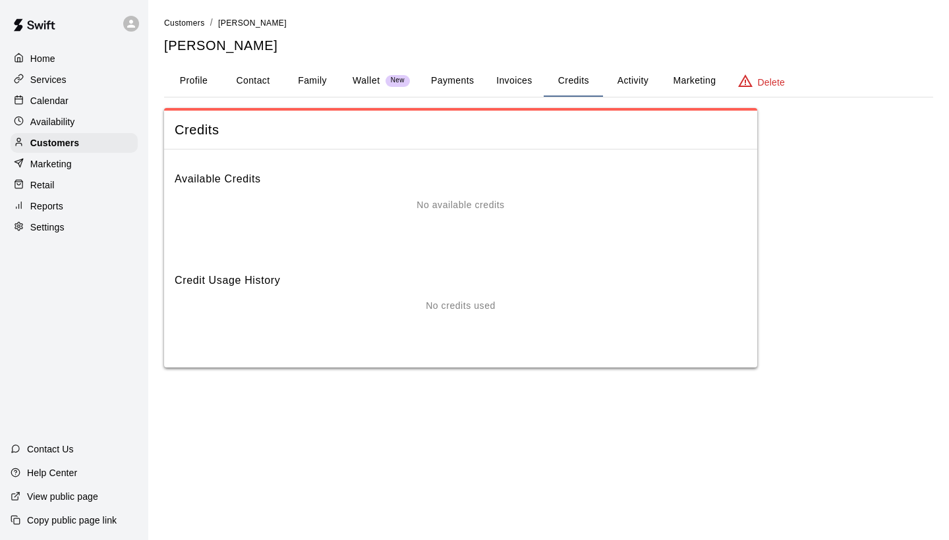
click at [200, 76] on button "Profile" at bounding box center [193, 81] width 59 height 32
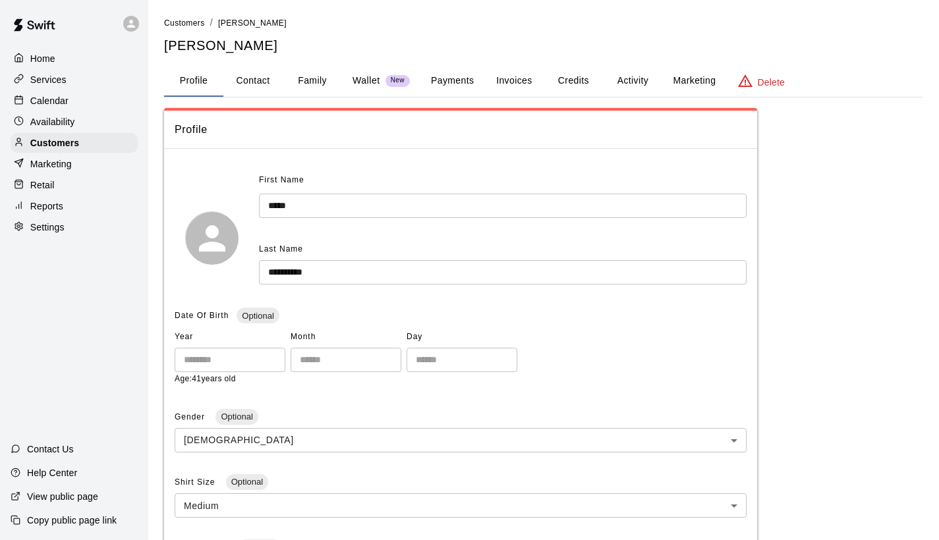
click at [366, 81] on p "Wallet" at bounding box center [366, 81] width 28 height 14
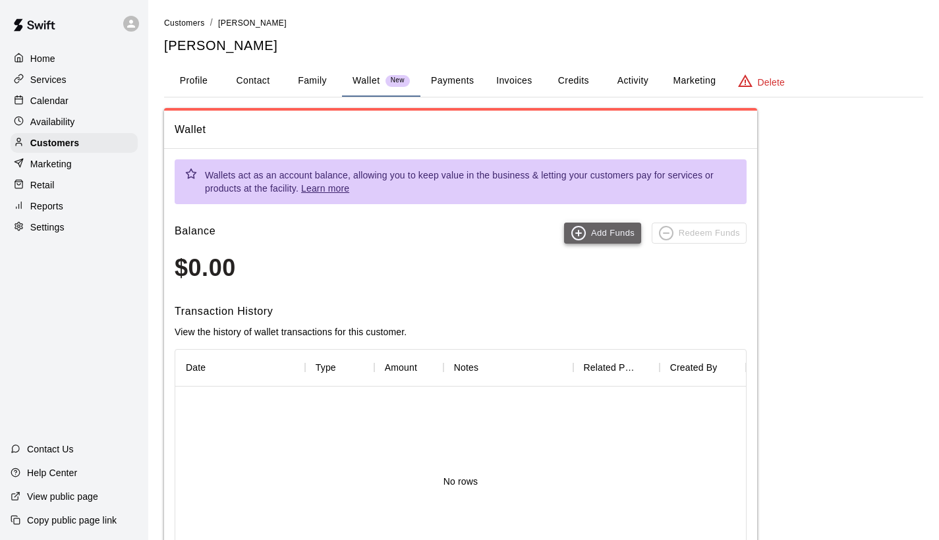
click at [592, 228] on button "Add Funds" at bounding box center [602, 233] width 77 height 21
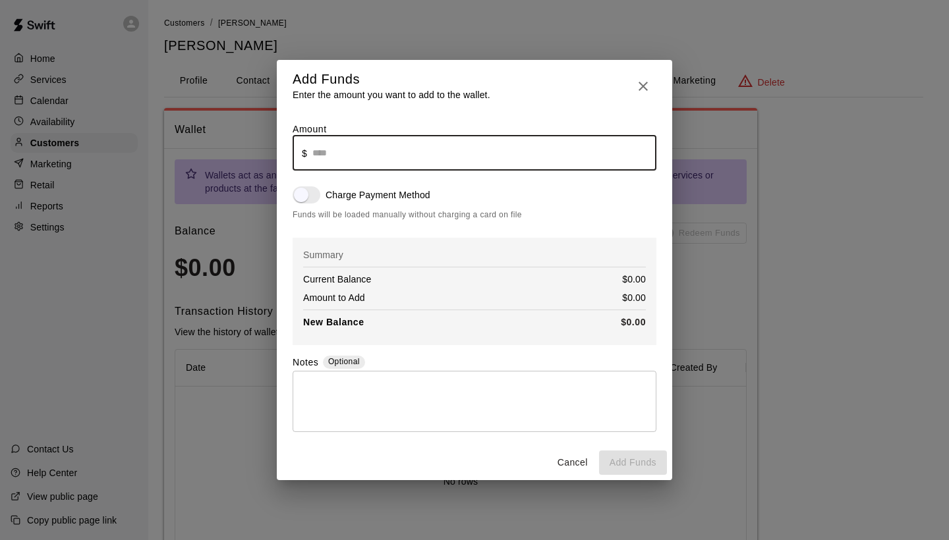
click at [336, 157] on input "text" at bounding box center [484, 153] width 344 height 35
type input "*****"
click at [621, 458] on button "Add Funds" at bounding box center [633, 463] width 68 height 24
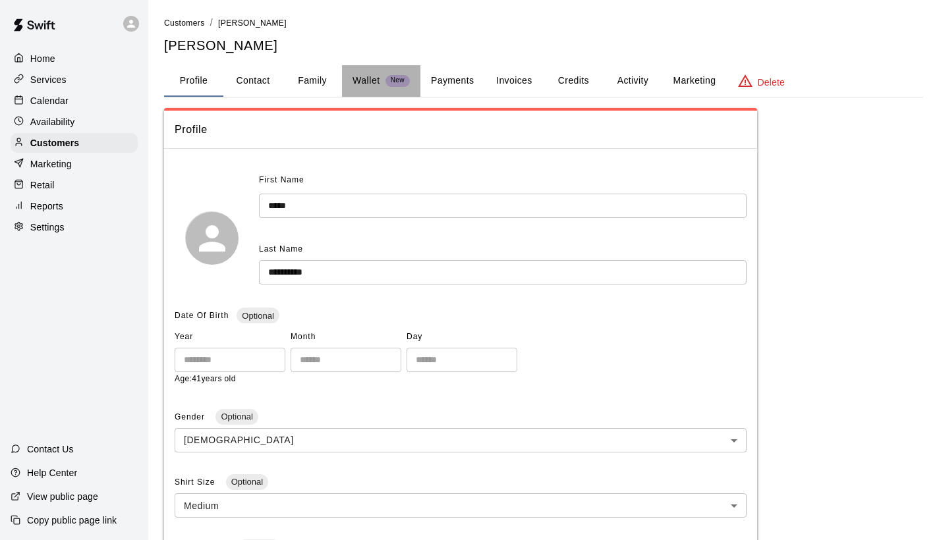
click at [366, 74] on p "Wallet" at bounding box center [366, 81] width 28 height 14
click at [368, 83] on p "Wallet" at bounding box center [366, 81] width 28 height 14
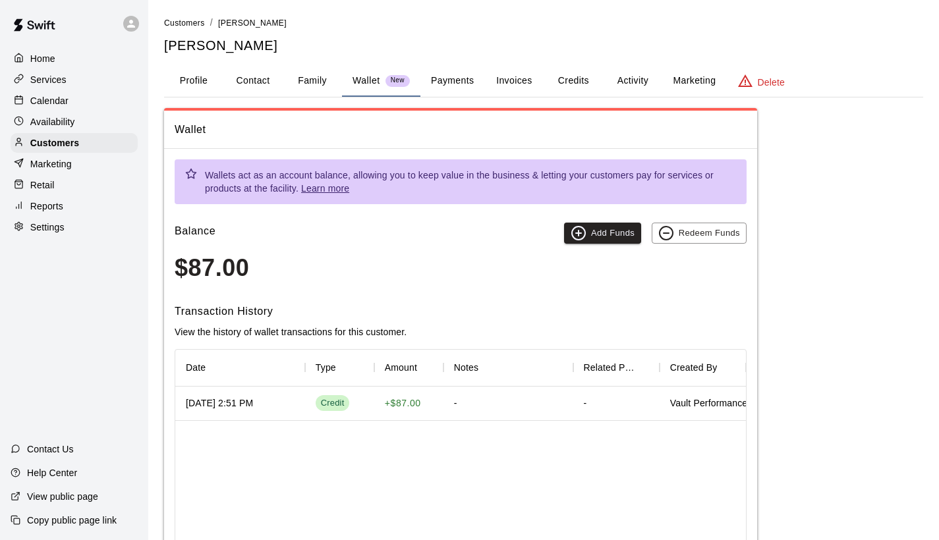
click at [570, 82] on button "Credits" at bounding box center [572, 81] width 59 height 32
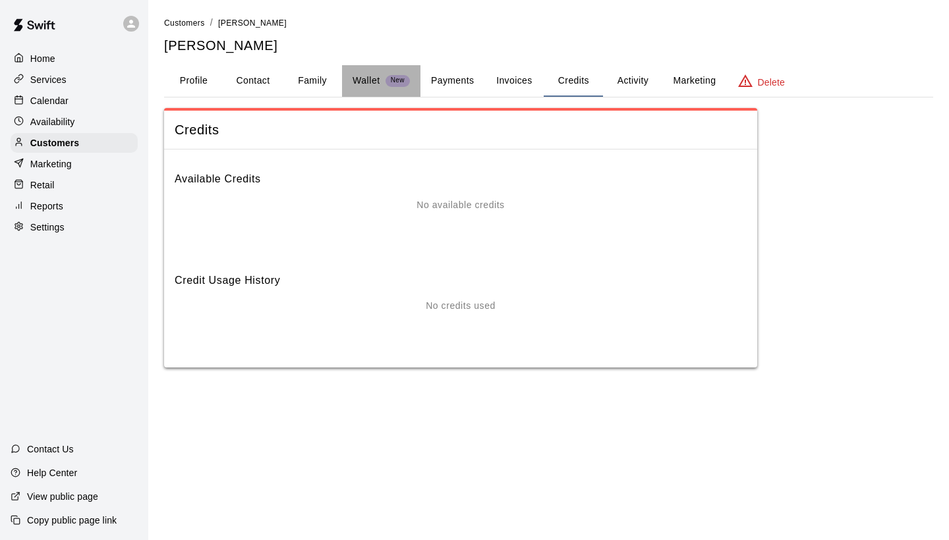
click at [363, 80] on p "Wallet" at bounding box center [366, 81] width 28 height 14
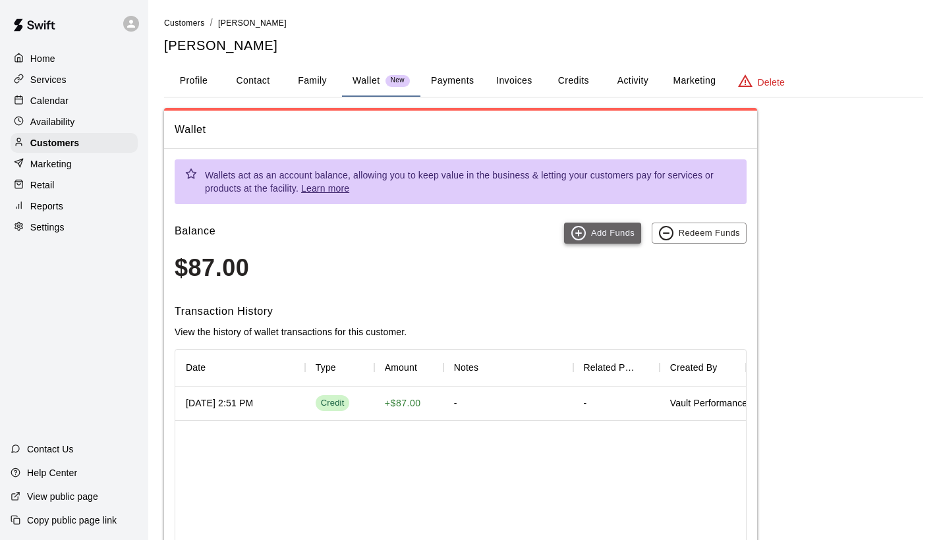
click at [604, 235] on button "Add Funds" at bounding box center [602, 233] width 77 height 21
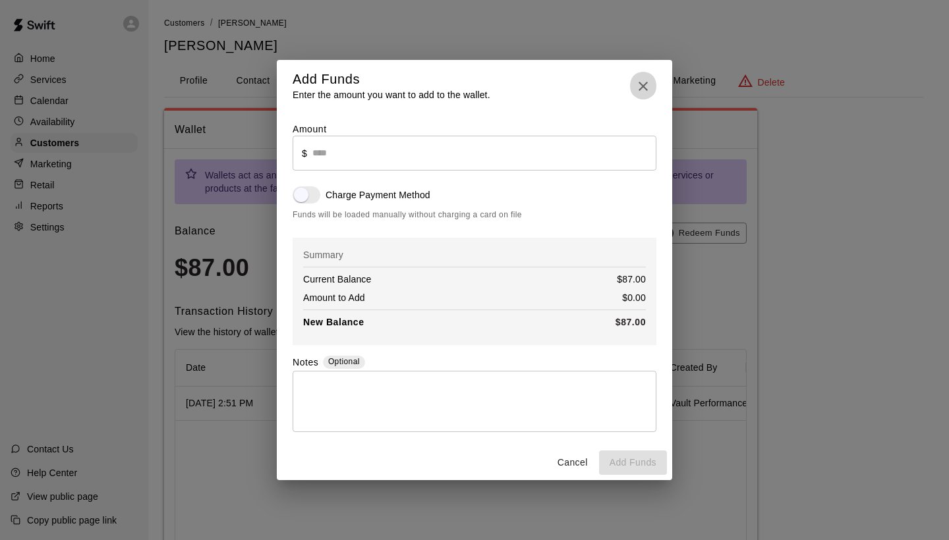
click at [637, 92] on icon "button" at bounding box center [643, 86] width 16 height 16
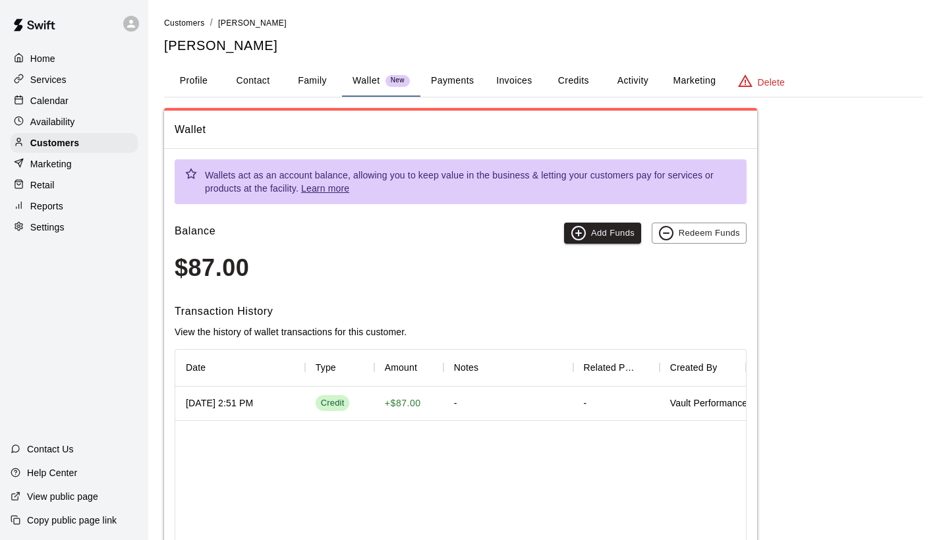
click at [296, 78] on button "Family" at bounding box center [312, 81] width 59 height 32
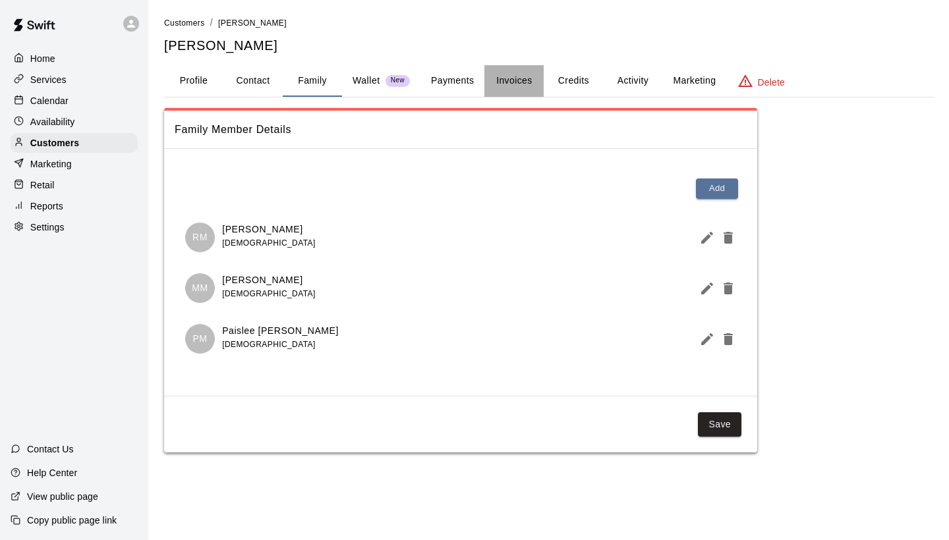
click at [536, 85] on button "Invoices" at bounding box center [513, 81] width 59 height 32
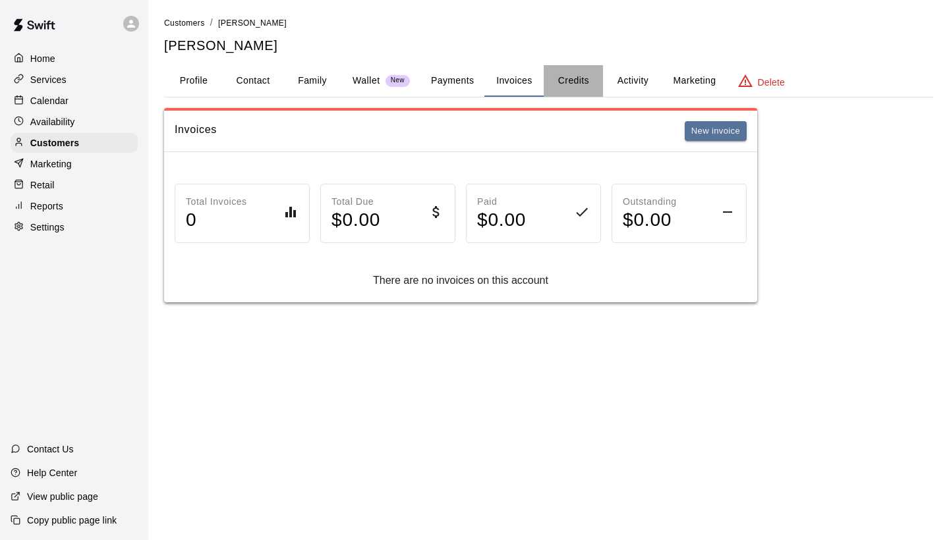
click at [557, 82] on button "Credits" at bounding box center [572, 81] width 59 height 32
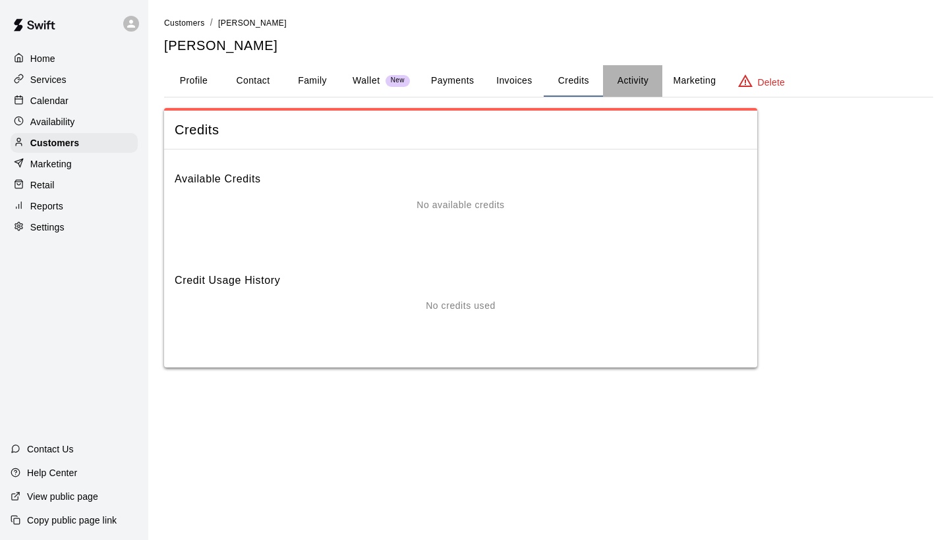
click at [632, 83] on button "Activity" at bounding box center [632, 81] width 59 height 32
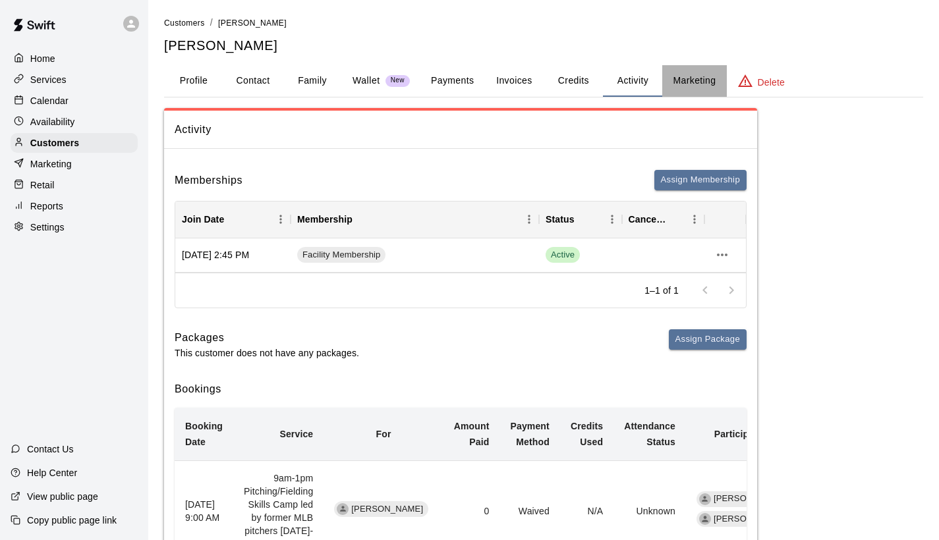
click at [711, 77] on button "Marketing" at bounding box center [694, 81] width 64 height 32
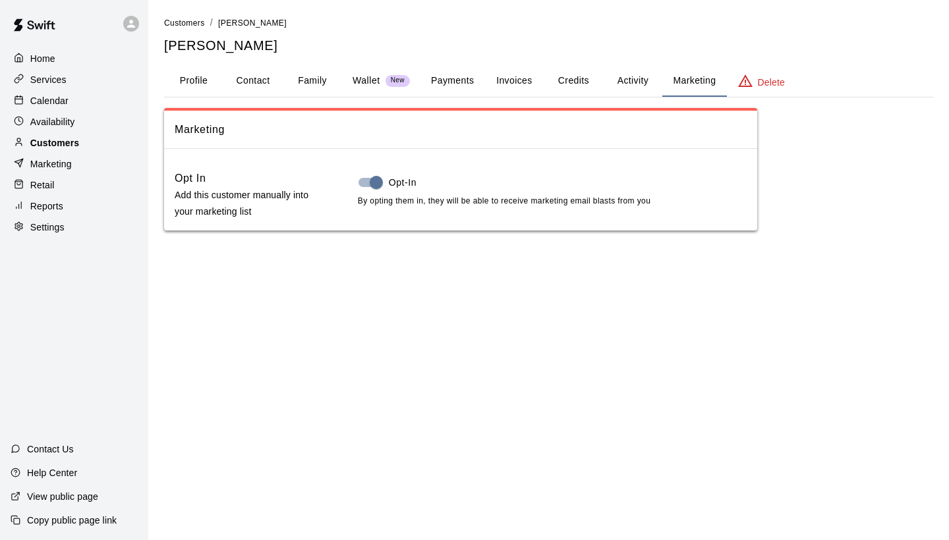
click at [42, 141] on p "Customers" at bounding box center [54, 142] width 49 height 13
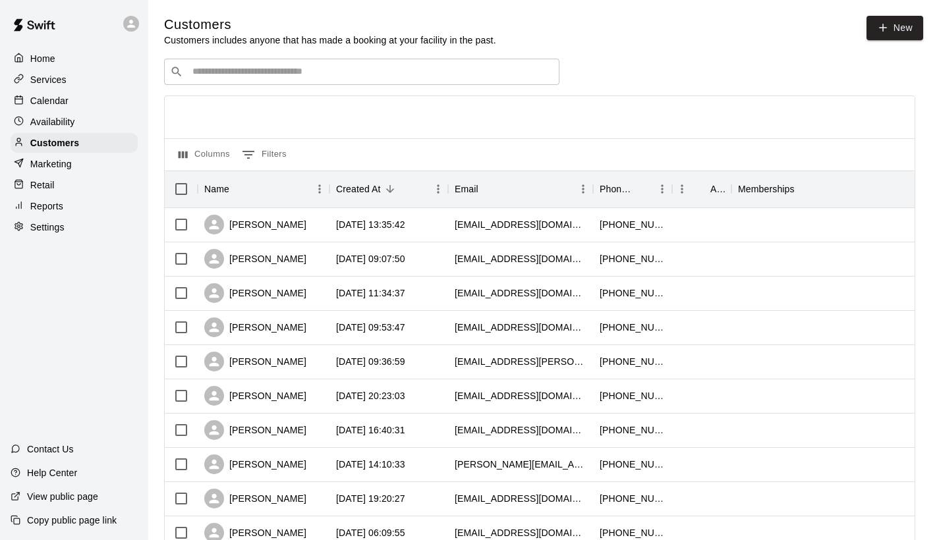
click at [236, 76] on input "Search customers by name or email" at bounding box center [370, 71] width 365 height 13
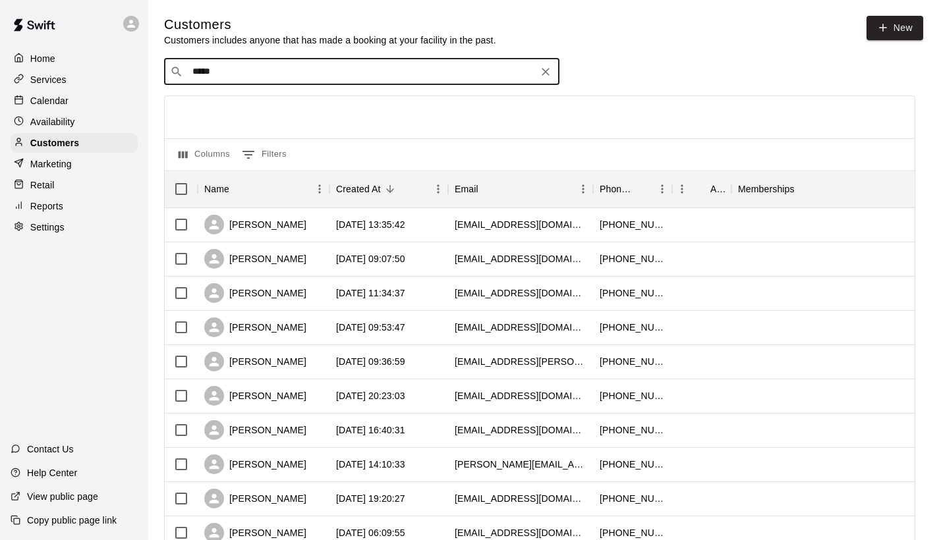
type input "*****"
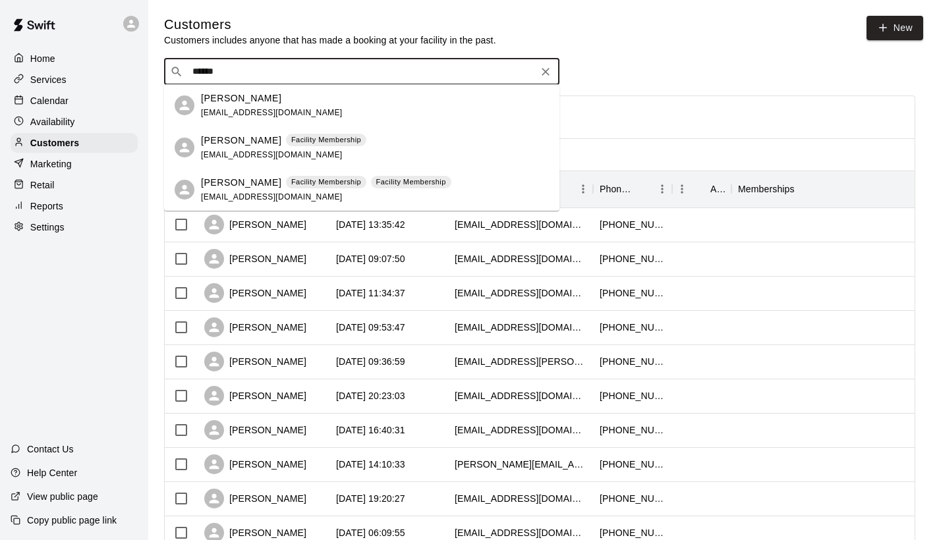
click at [235, 143] on p "[PERSON_NAME]" at bounding box center [241, 141] width 80 height 14
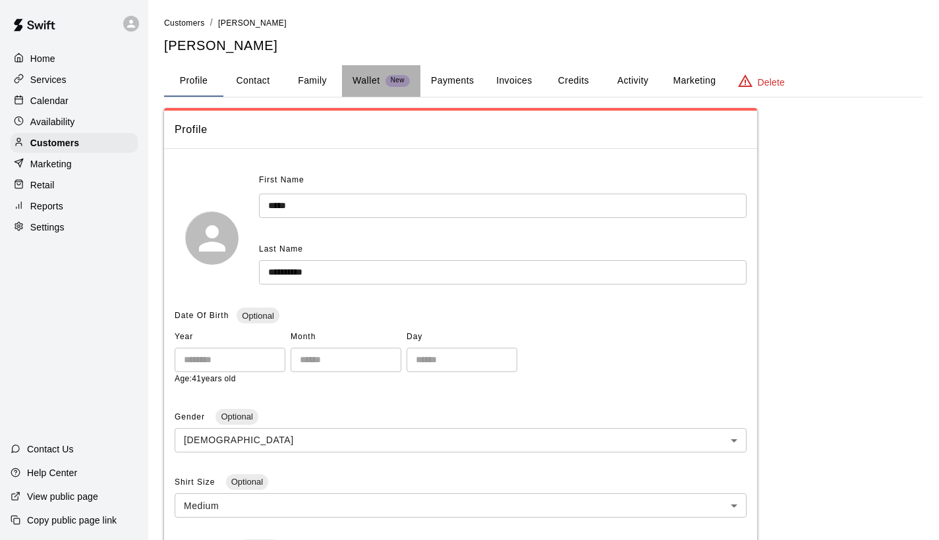
click at [368, 82] on p "Wallet" at bounding box center [366, 81] width 28 height 14
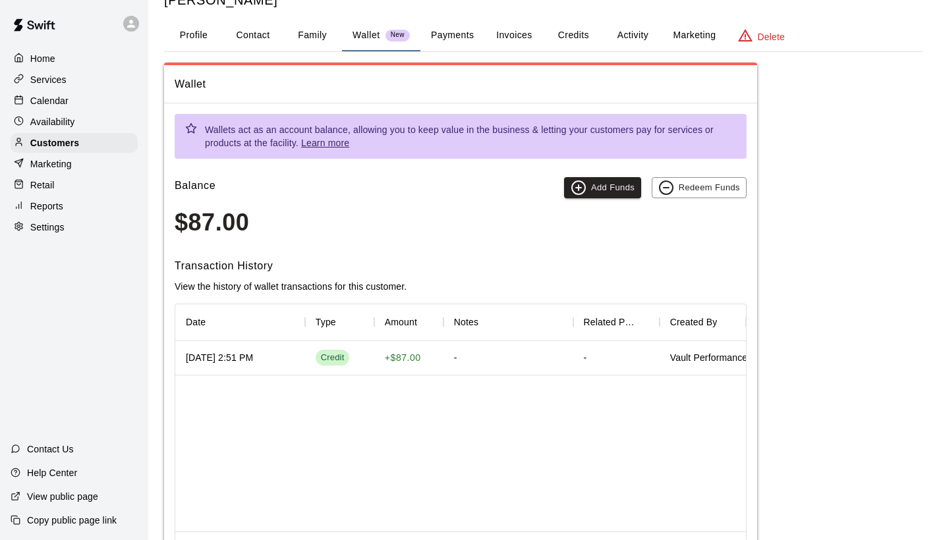
scroll to position [48, 0]
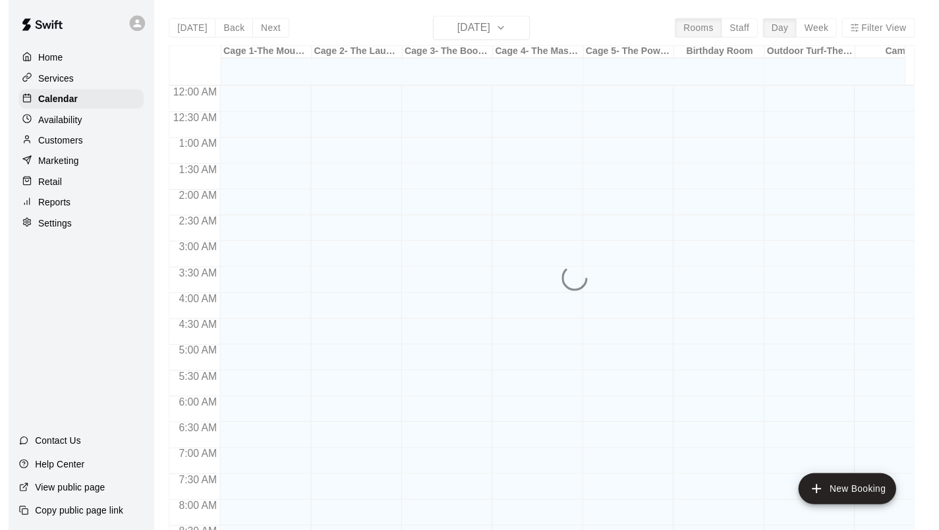
scroll to position [758, 0]
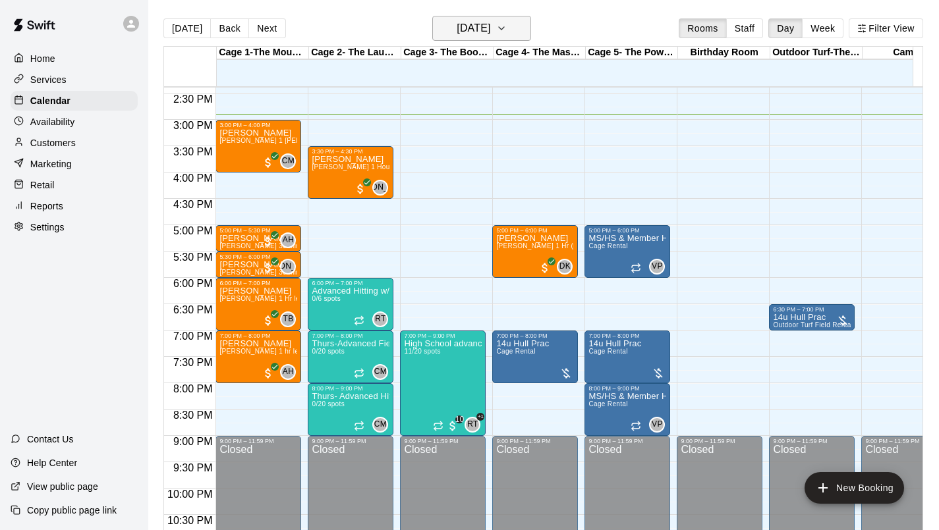
click at [457, 30] on h6 "[DATE]" at bounding box center [474, 28] width 34 height 18
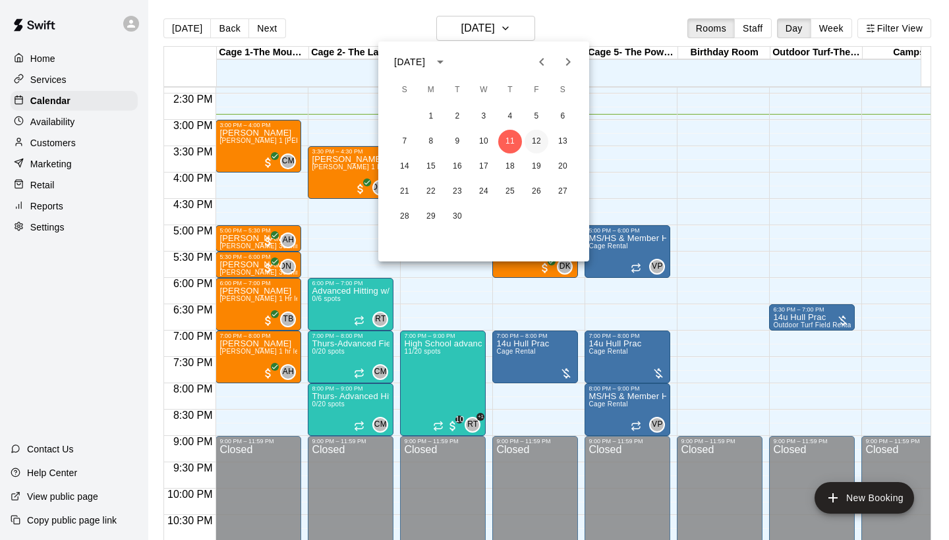
click at [543, 140] on button "12" at bounding box center [536, 142] width 24 height 24
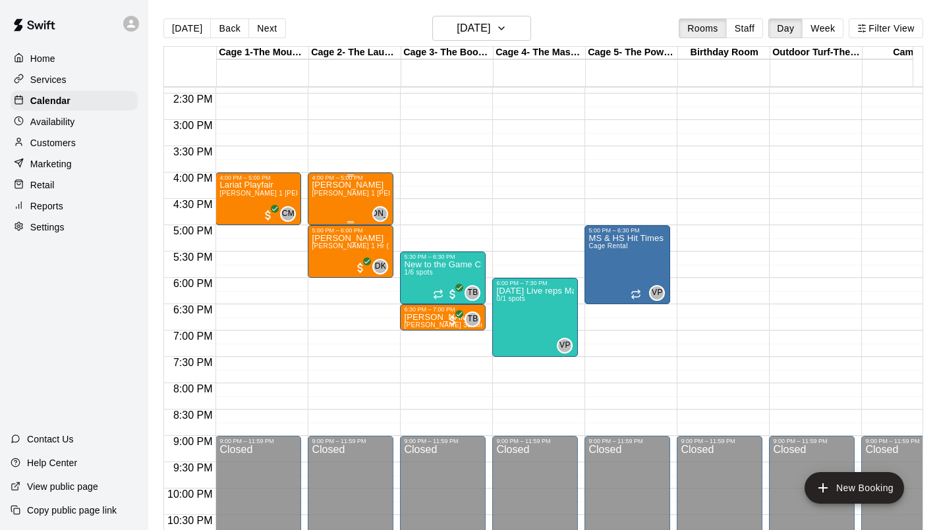
click at [339, 202] on div "[PERSON_NAME] [PERSON_NAME] 1 [PERSON_NAME] (hitting, fielding)" at bounding box center [351, 446] width 78 height 530
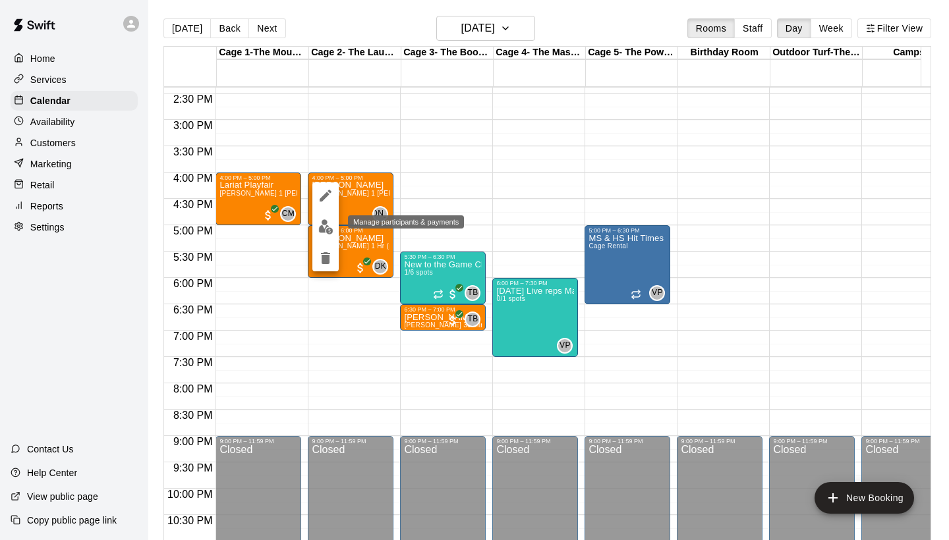
click at [331, 221] on img "edit" at bounding box center [325, 226] width 15 height 15
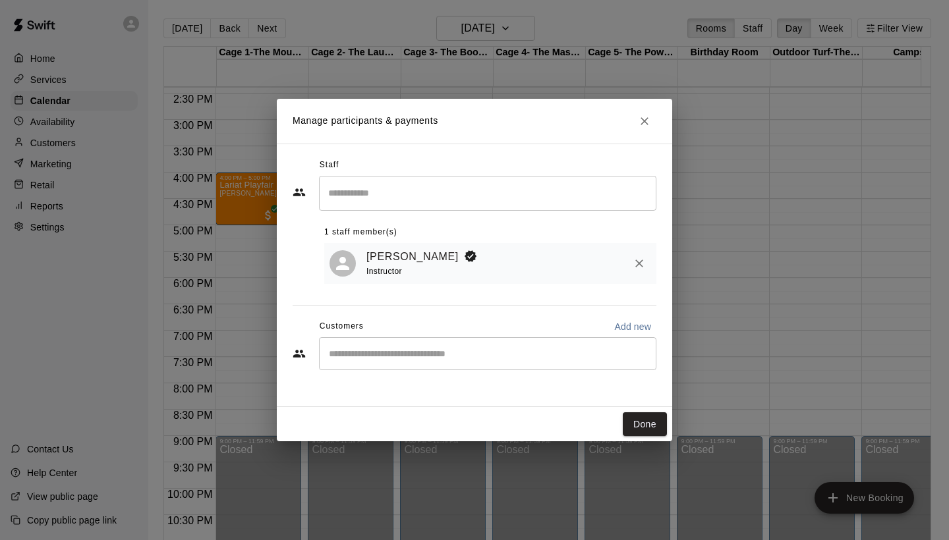
click at [408, 350] on input "Start typing to search customers..." at bounding box center [487, 353] width 325 height 13
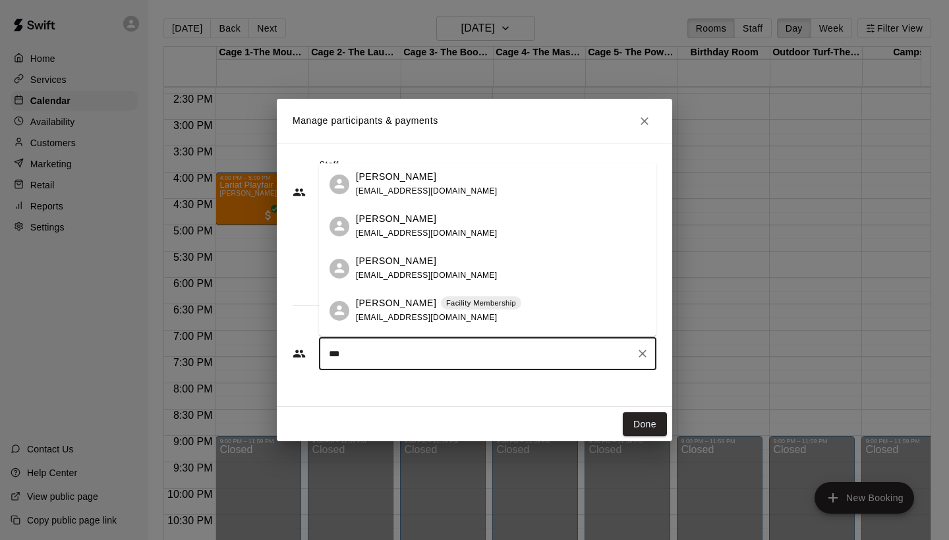
type input "****"
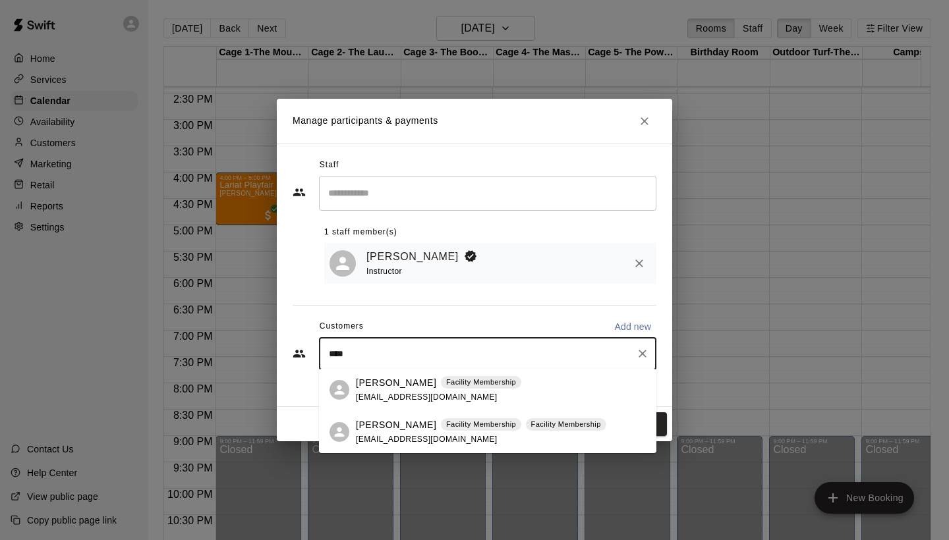
drag, startPoint x: 377, startPoint y: 377, endPoint x: 382, endPoint y: 399, distance: 22.4
click at [381, 400] on span "[EMAIL_ADDRESS][DOMAIN_NAME]" at bounding box center [427, 397] width 142 height 9
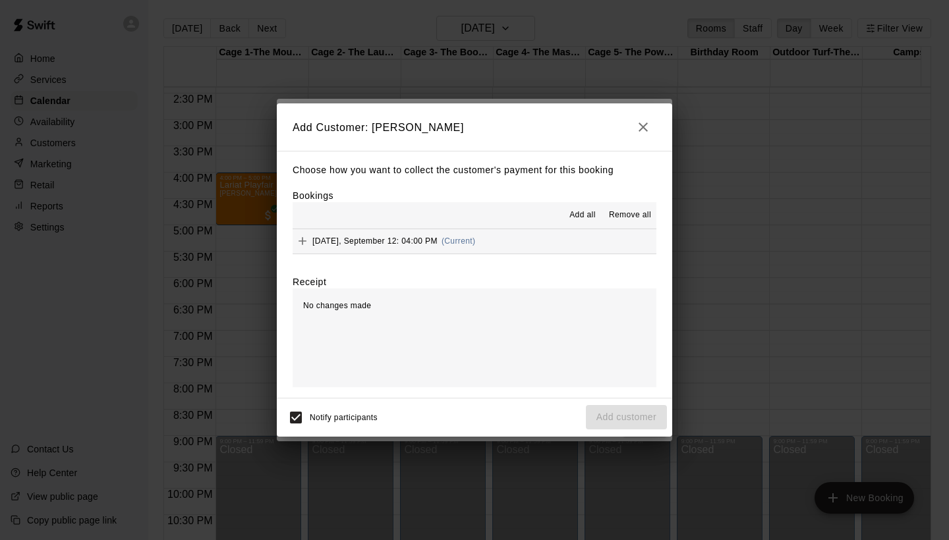
click at [301, 240] on icon "Add" at bounding box center [302, 241] width 8 height 8
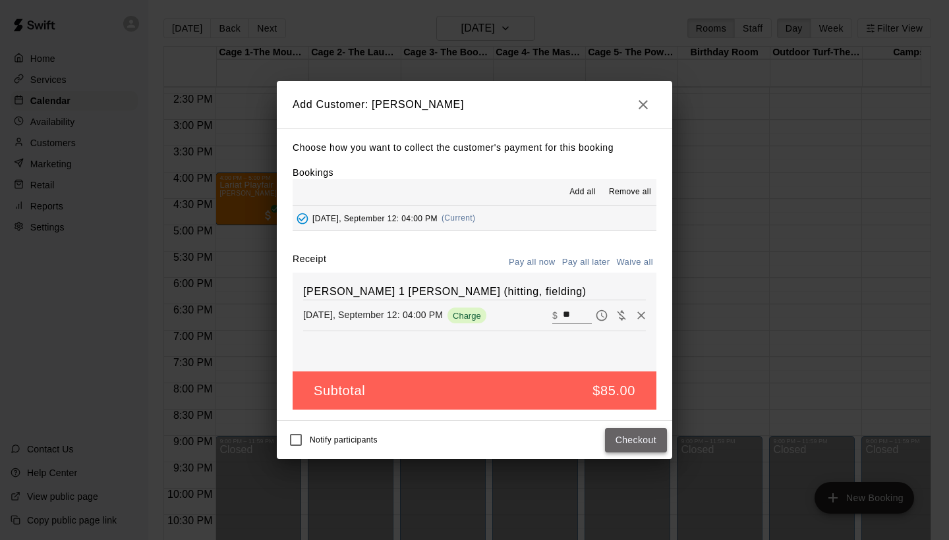
click at [612, 441] on button "Checkout" at bounding box center [636, 440] width 62 height 24
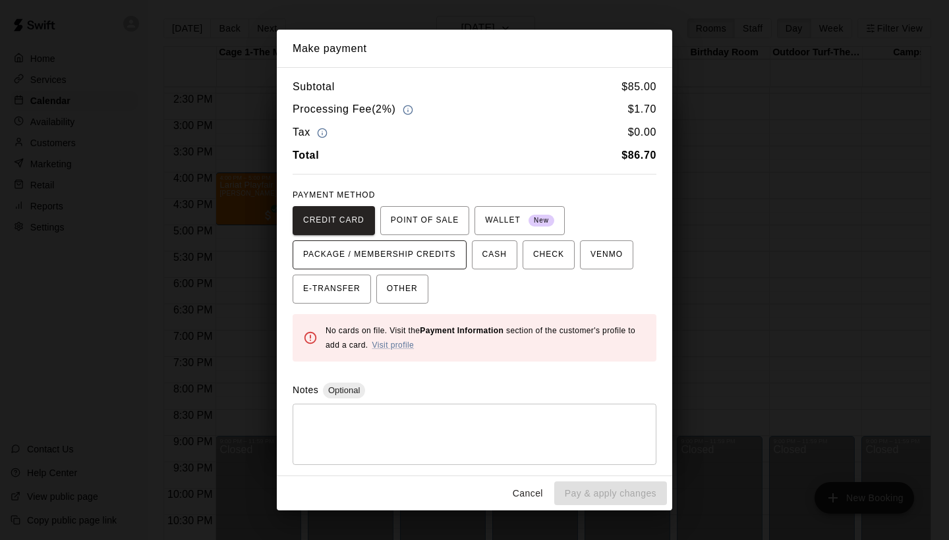
click at [372, 260] on span "PACKAGE / MEMBERSHIP CREDITS" at bounding box center [379, 254] width 153 height 21
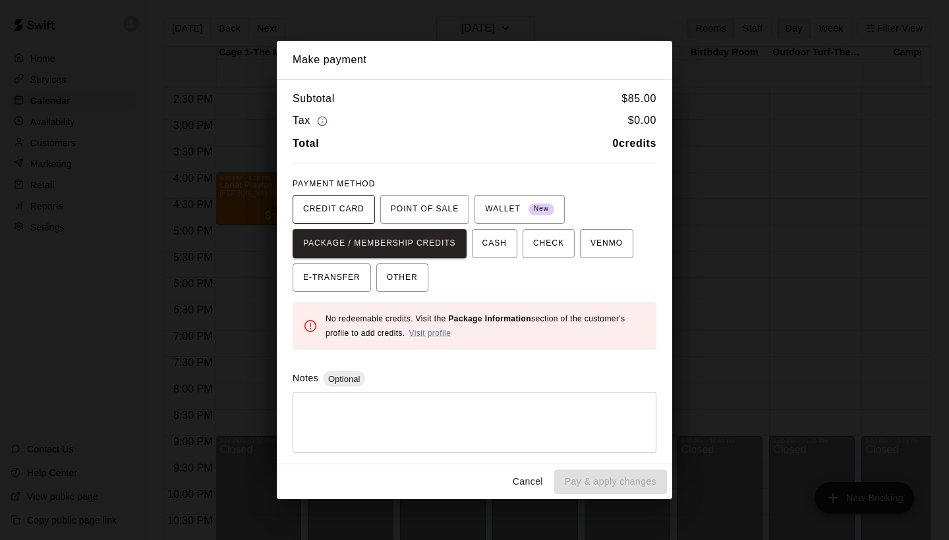
click at [323, 207] on span "CREDIT CARD" at bounding box center [333, 209] width 61 height 21
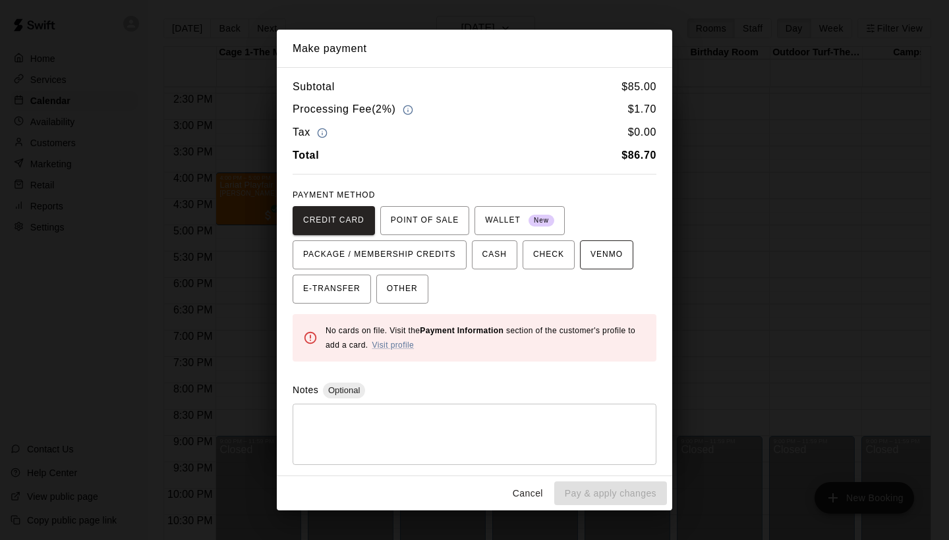
click at [595, 252] on span "VENMO" at bounding box center [606, 254] width 32 height 21
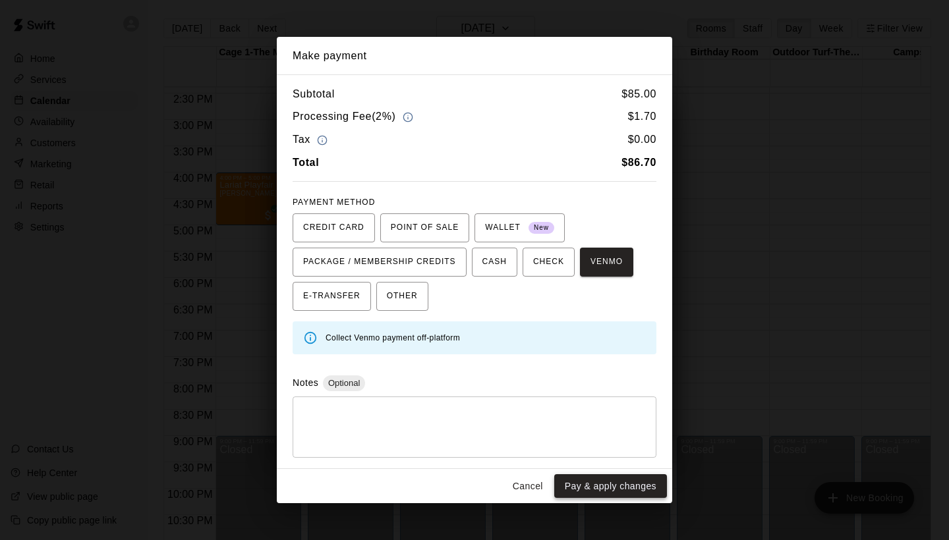
click at [599, 482] on button "Pay & apply changes" at bounding box center [610, 486] width 113 height 24
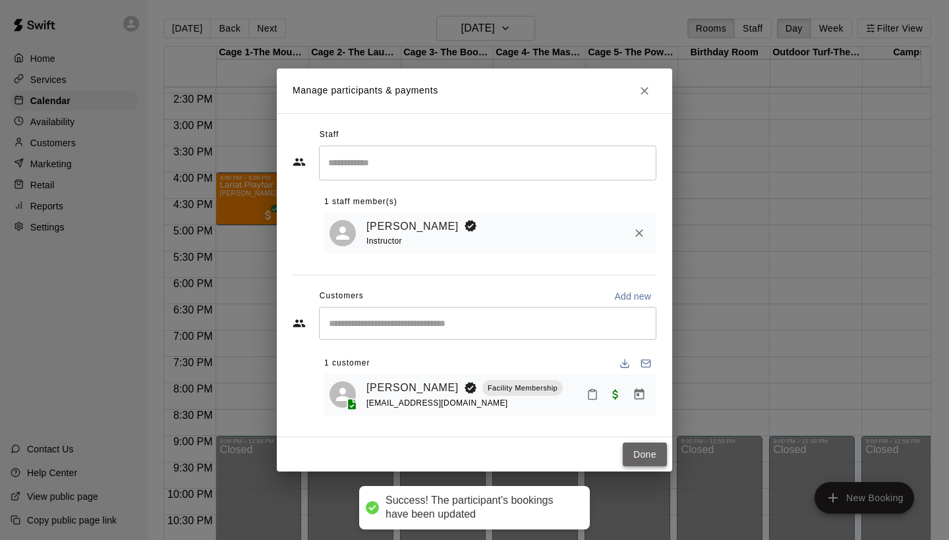
click at [636, 458] on button "Done" at bounding box center [645, 455] width 44 height 24
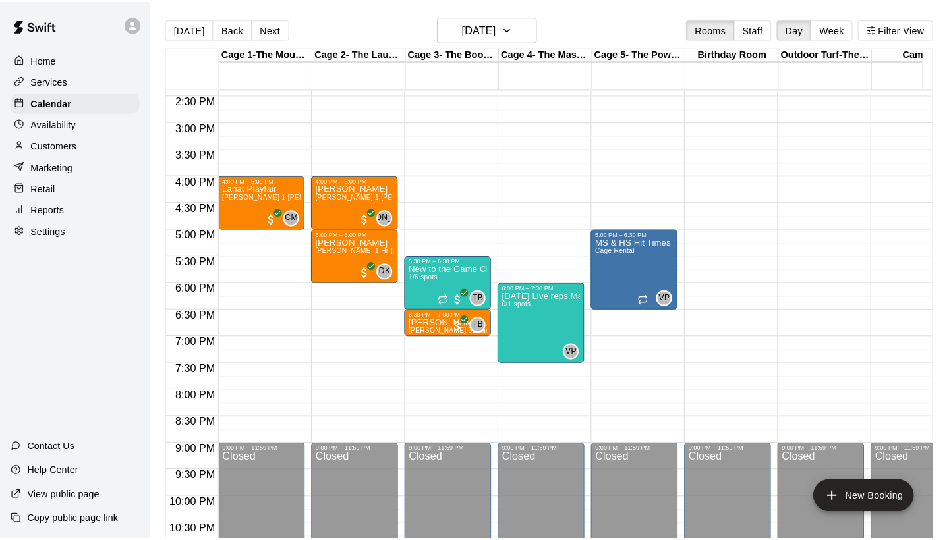
scroll to position [621, 0]
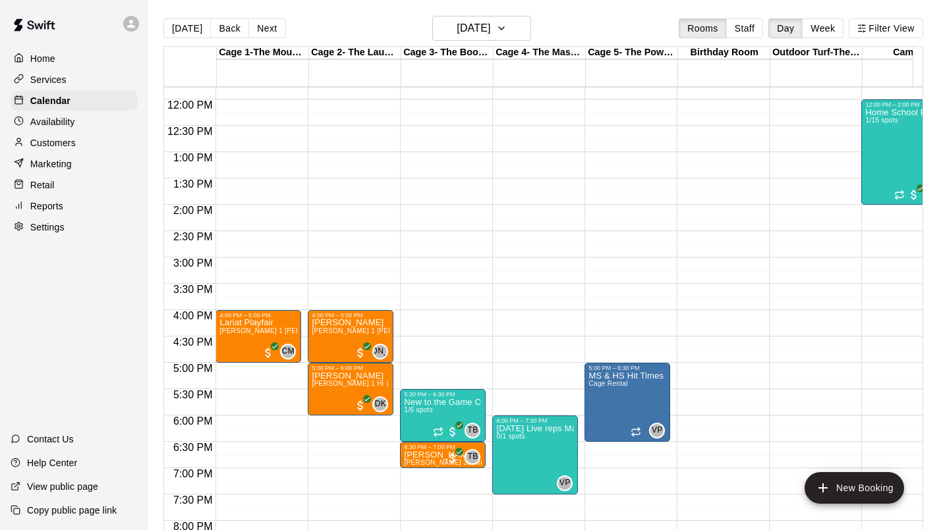
click at [41, 53] on p "Home" at bounding box center [42, 58] width 25 height 13
